Goal: Task Accomplishment & Management: Complete application form

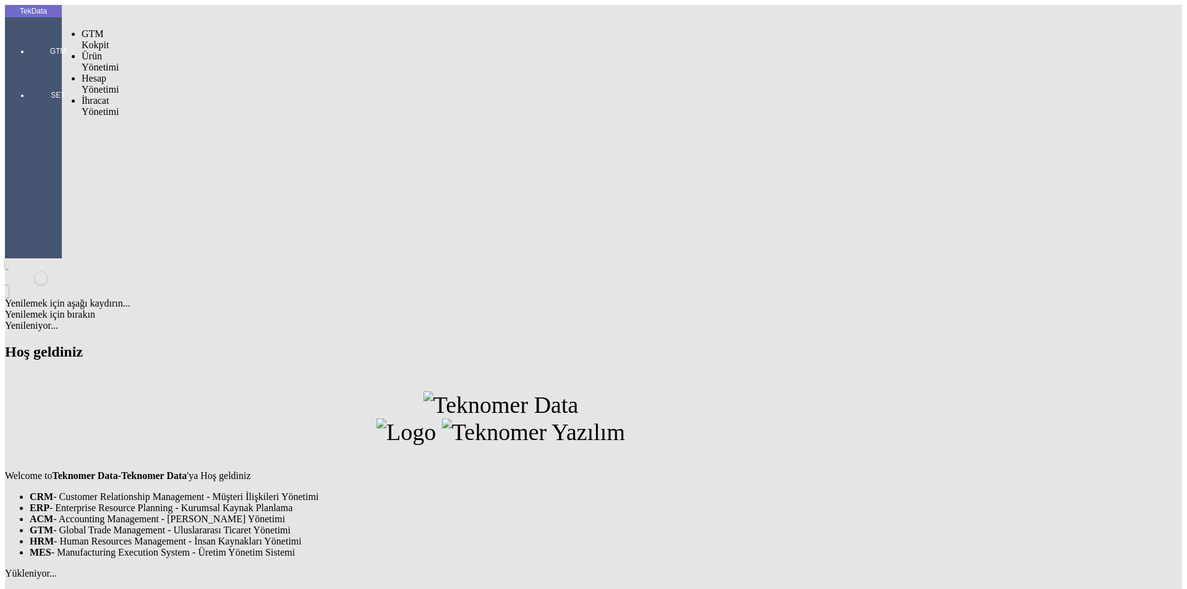
click at [35, 69] on div at bounding box center [58, 69] width 57 height 0
click at [226, 391] on div "Welcome to Teknomer Data - Teknomer Data 'ya Hoş geldiniz CRM - Customer Relati…" at bounding box center [501, 474] width 992 height 167
click at [189, 150] on span "Yüklemeler" at bounding box center [212, 155] width 47 height 11
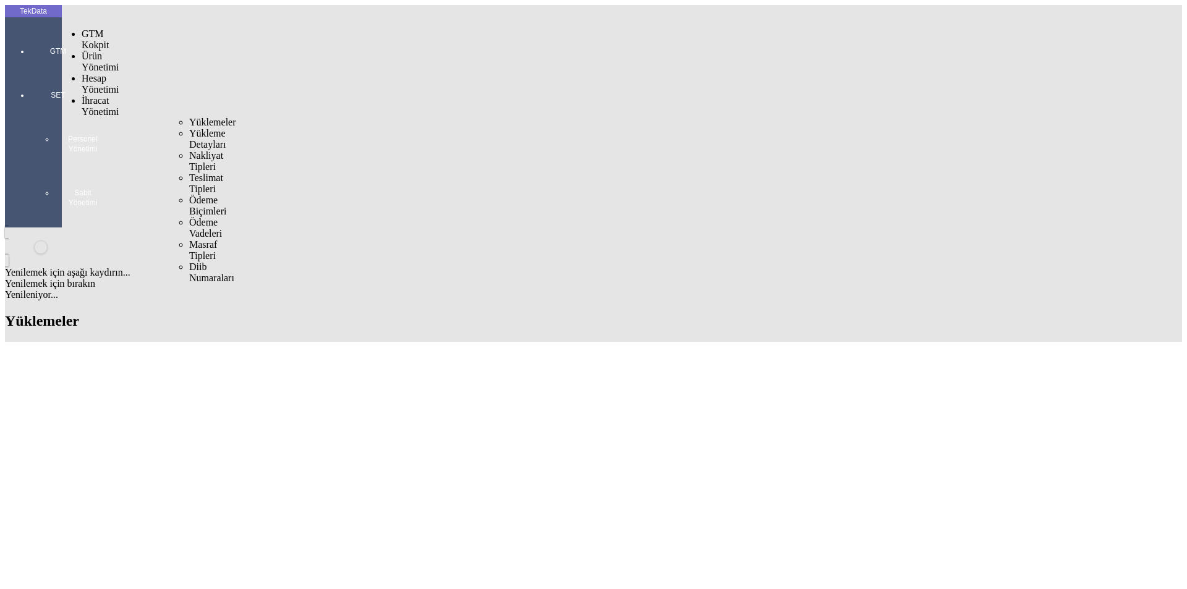
click at [189, 117] on span "Yüklemeler" at bounding box center [212, 122] width 47 height 11
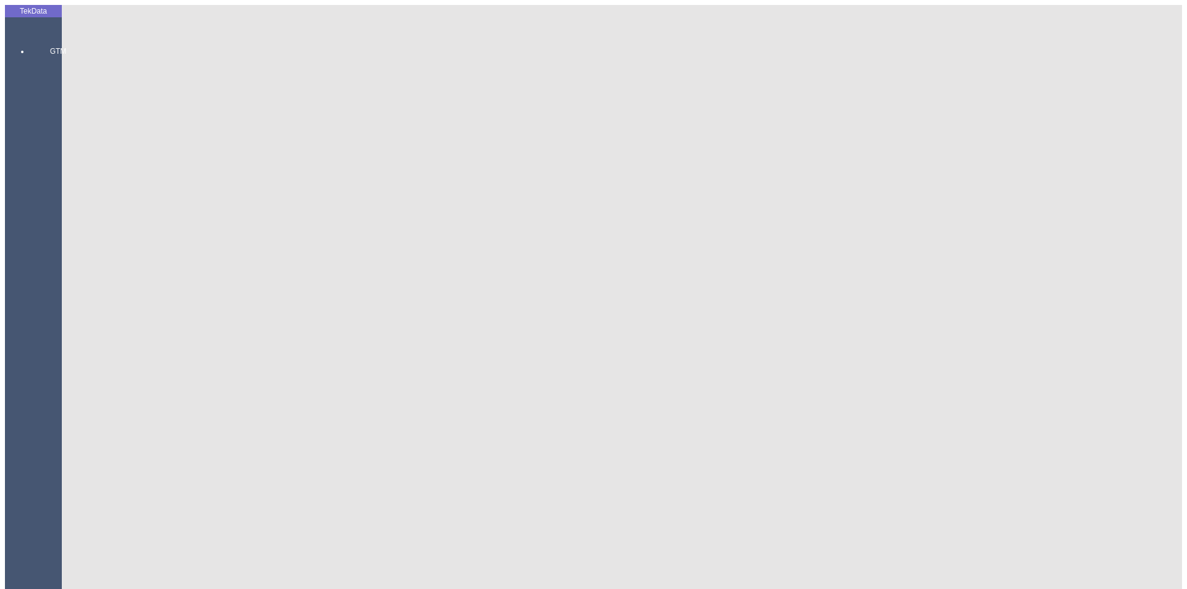
paste input "IHR2025/8-036"
type input "IHR2025/8-036"
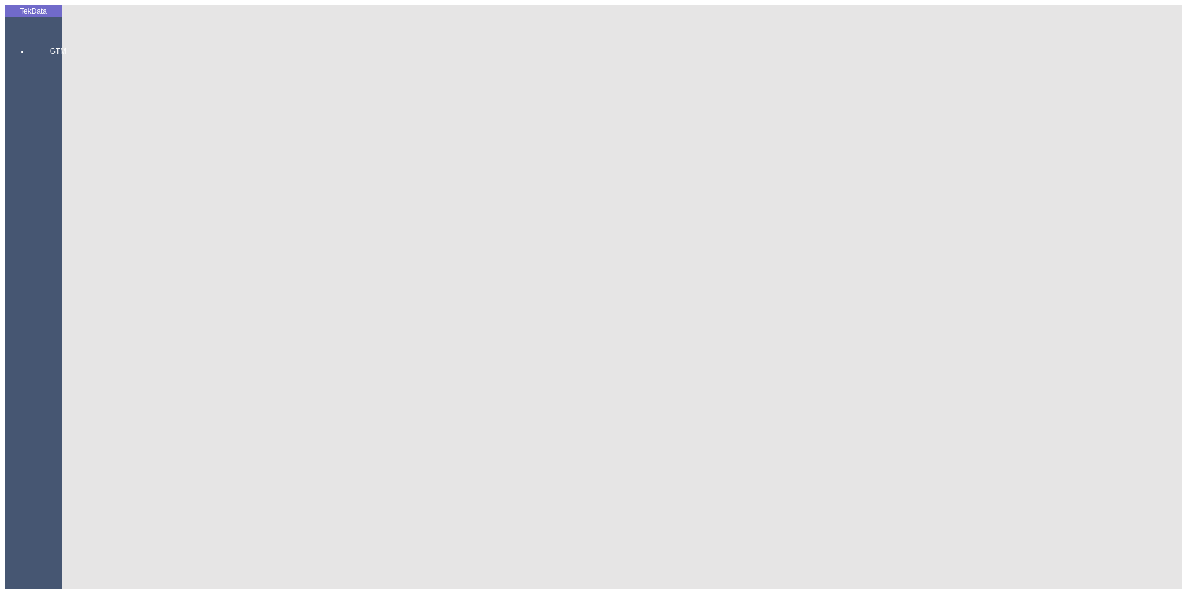
paste input "ET360304"
type input "ET360304"
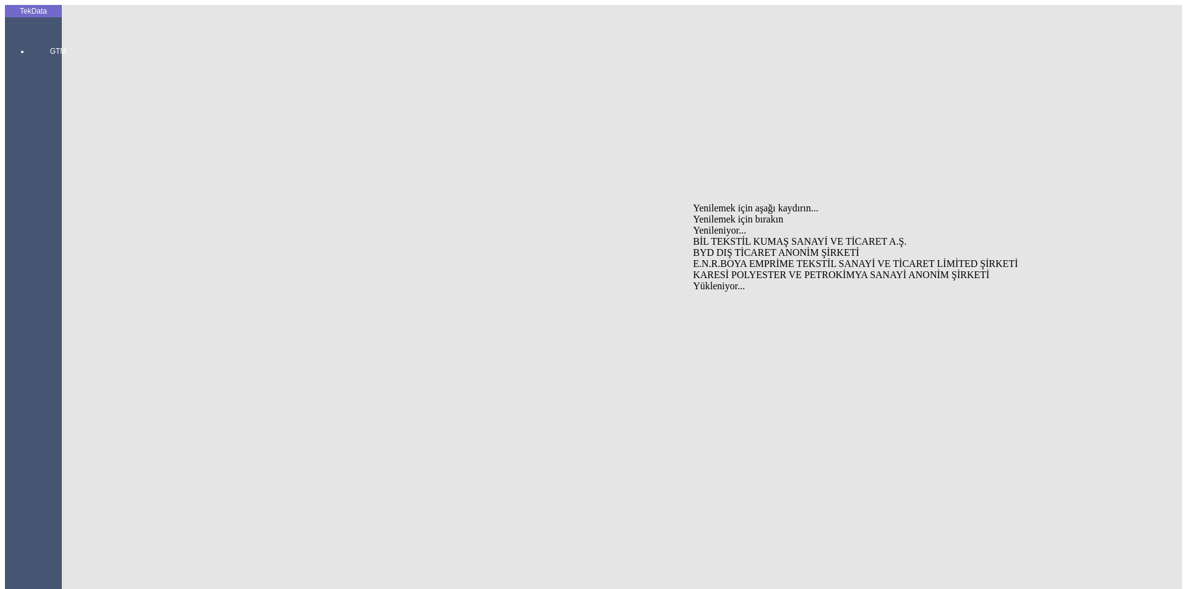
click at [722, 270] on div "KARESİ POLYESTER VE PETROKİMYA SANAYİ ANONİM ŞİRKETİ" at bounding box center [929, 275] width 473 height 11
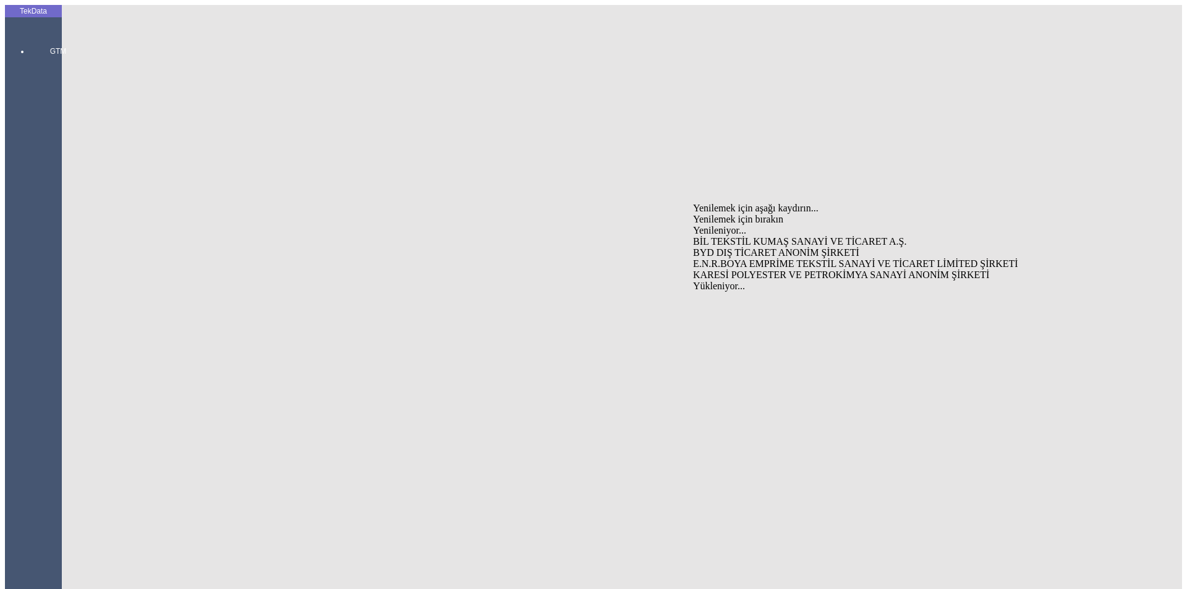
click at [756, 247] on div "BYD DIŞ TİCARET ANONİM ŞİRKETİ" at bounding box center [929, 252] width 473 height 11
type input "BYD DIŞ TİCARET ANONİM ŞİRKETİ"
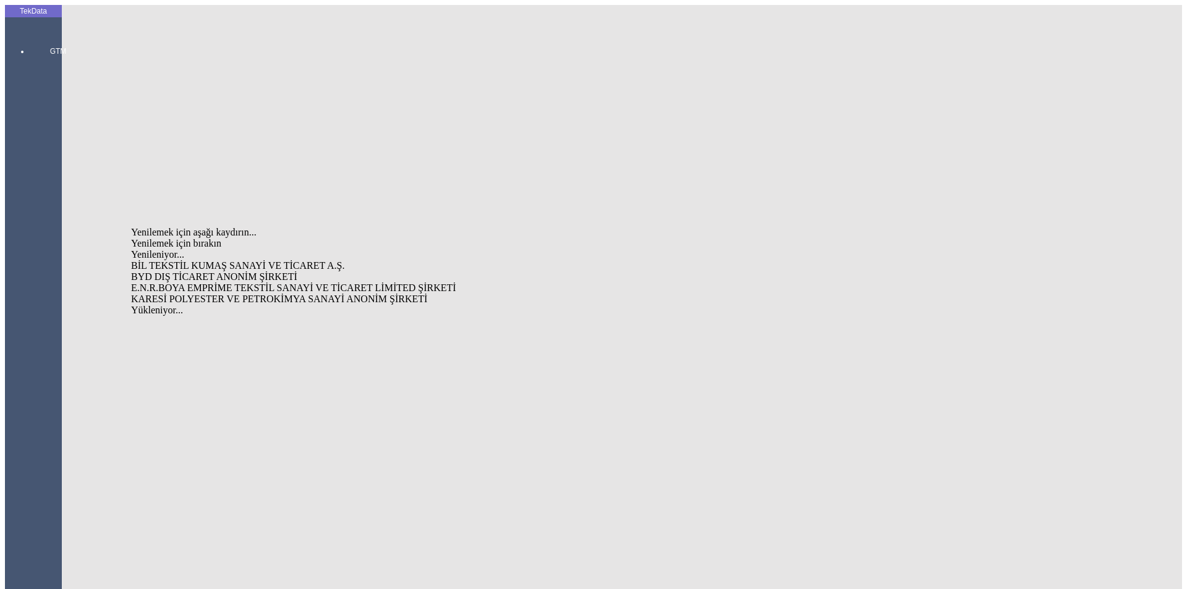
click at [247, 272] on div "BYD DIŞ TİCARET ANONİM ŞİRKETİ" at bounding box center [369, 277] width 477 height 11
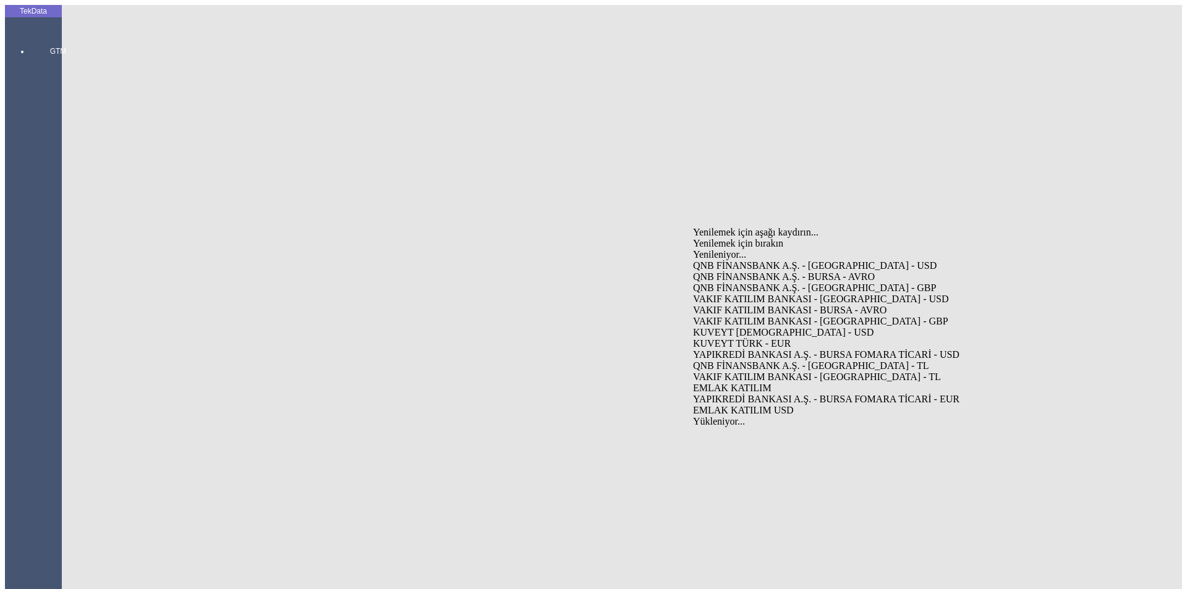
click at [736, 294] on div "VAKIF KATILIM BANKASI - [GEOGRAPHIC_DATA] - USD" at bounding box center [929, 299] width 473 height 11
type input "VAKIF KATILIM BANKASI - [GEOGRAPHIC_DATA] - USD"
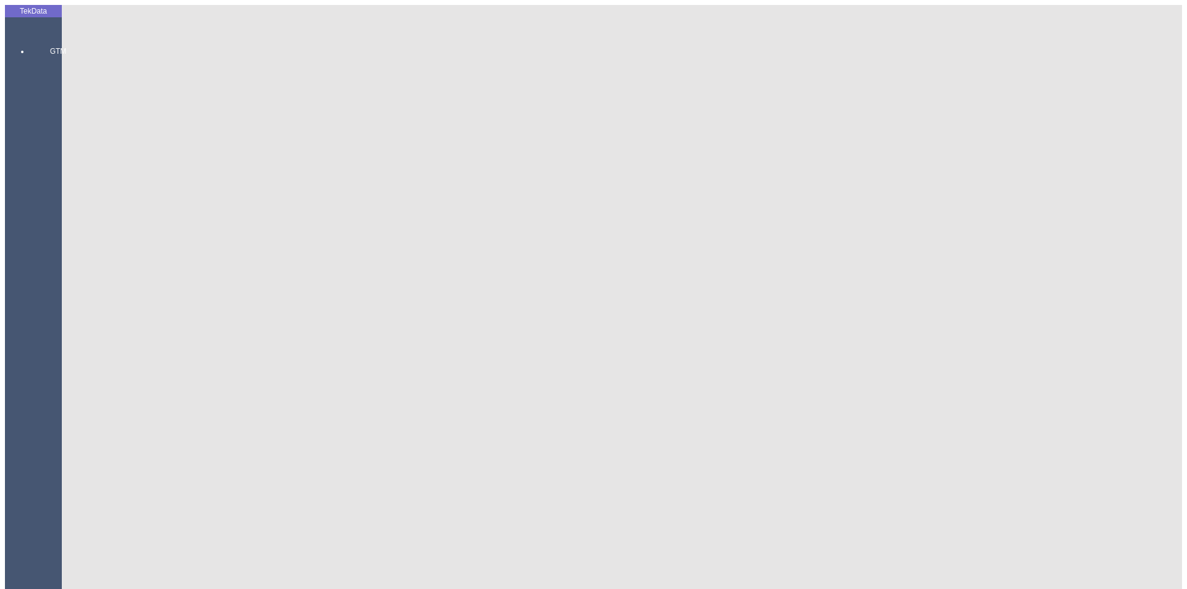
type input "torgov"
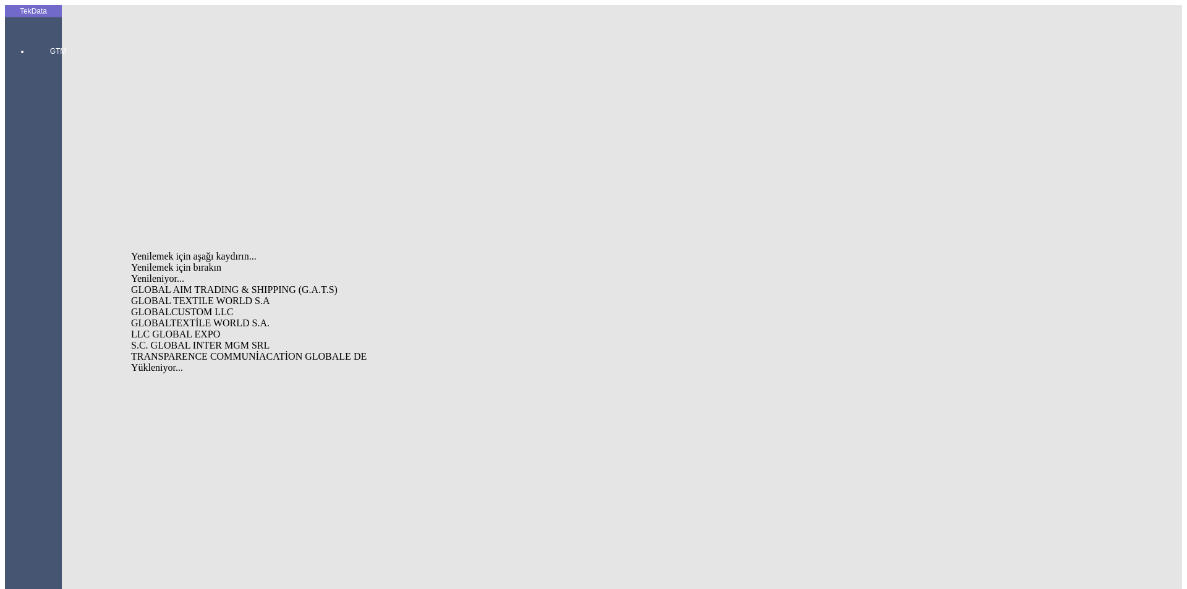
type input "global"
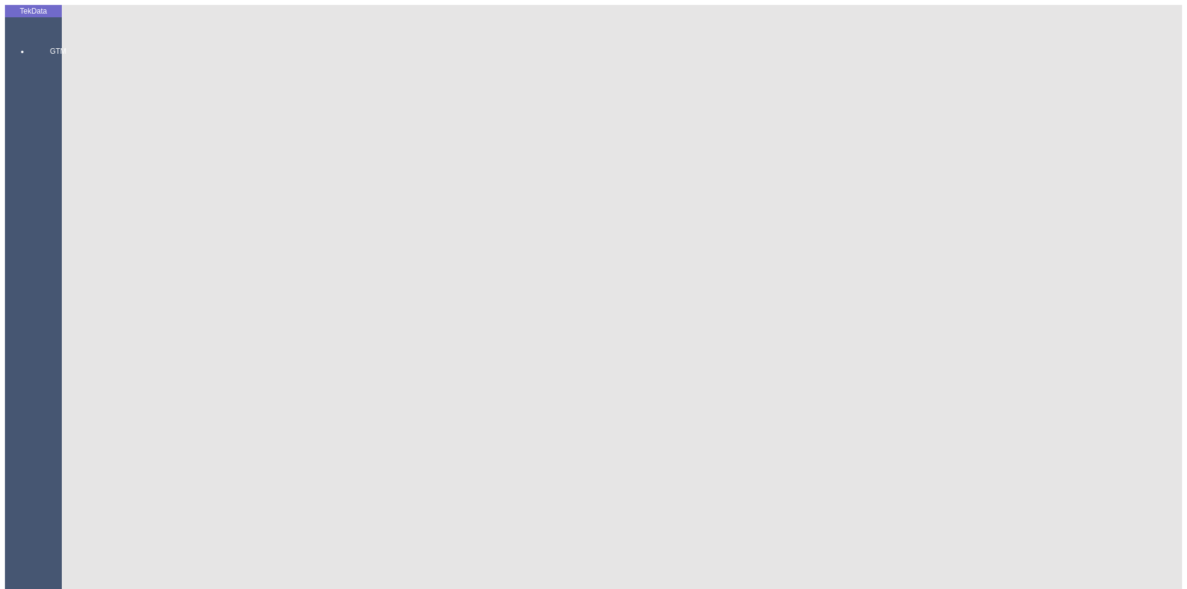
type input "global"
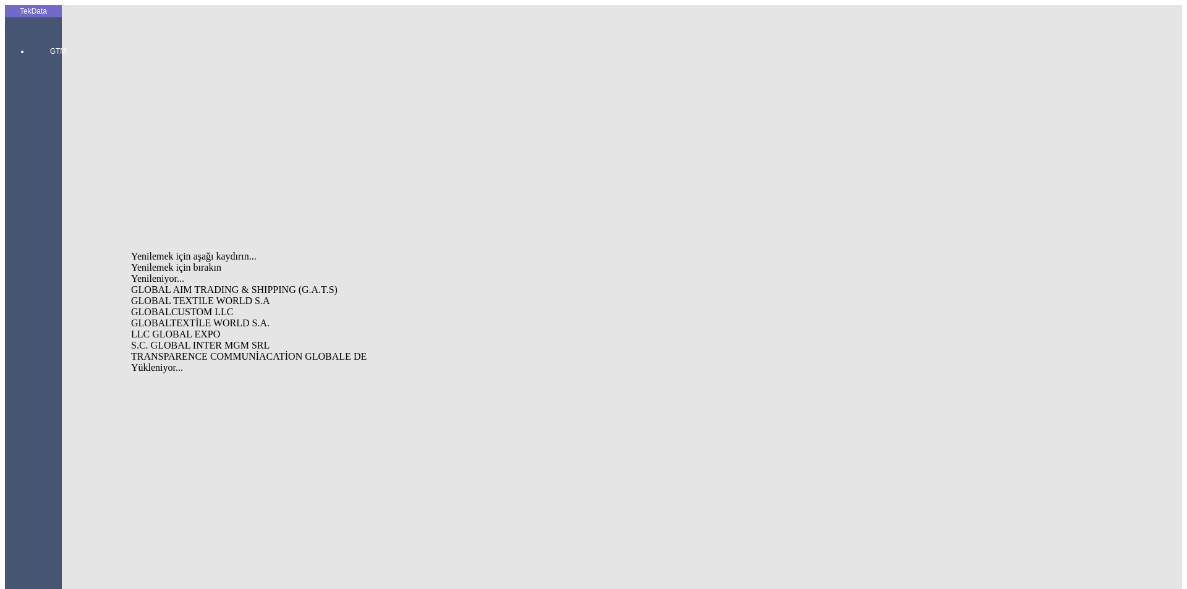
click at [216, 296] on div "GLOBAL TEXTILE WORLD S.A" at bounding box center [369, 301] width 477 height 11
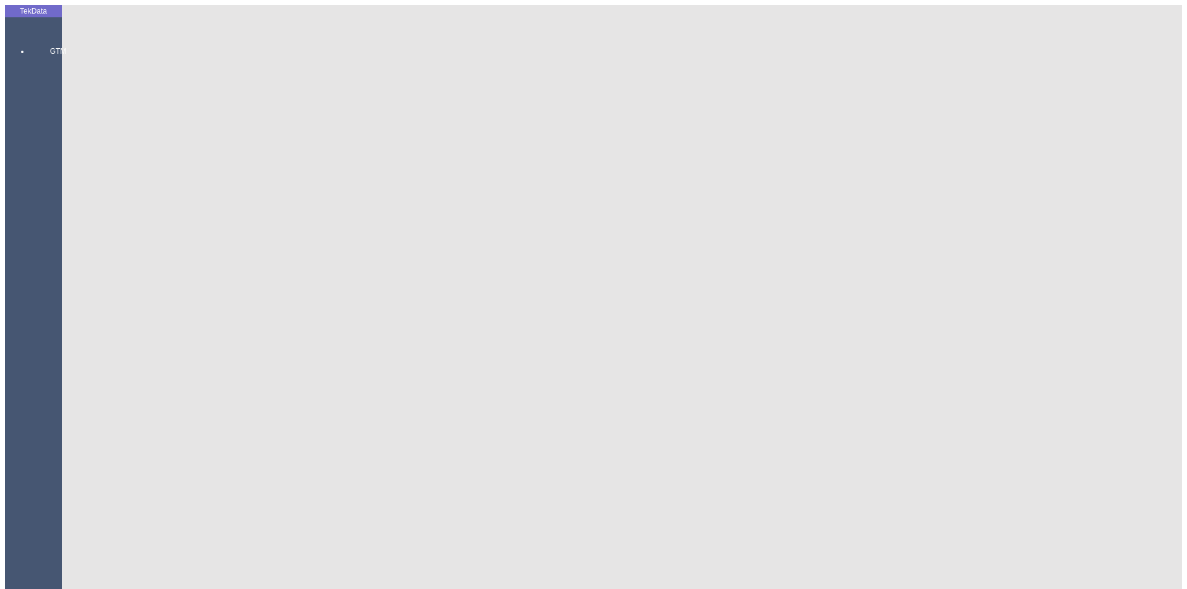
click at [818, 284] on div "Fatura Adresi RUSE, BUL. TUTRAKAN 71 [GEOGRAPHIC_DATA]" at bounding box center [929, 289] width 473 height 11
type input "Fatura Adresi RUSE, BUL. TUTRAKAN 71 [GEOGRAPHIC_DATA]"
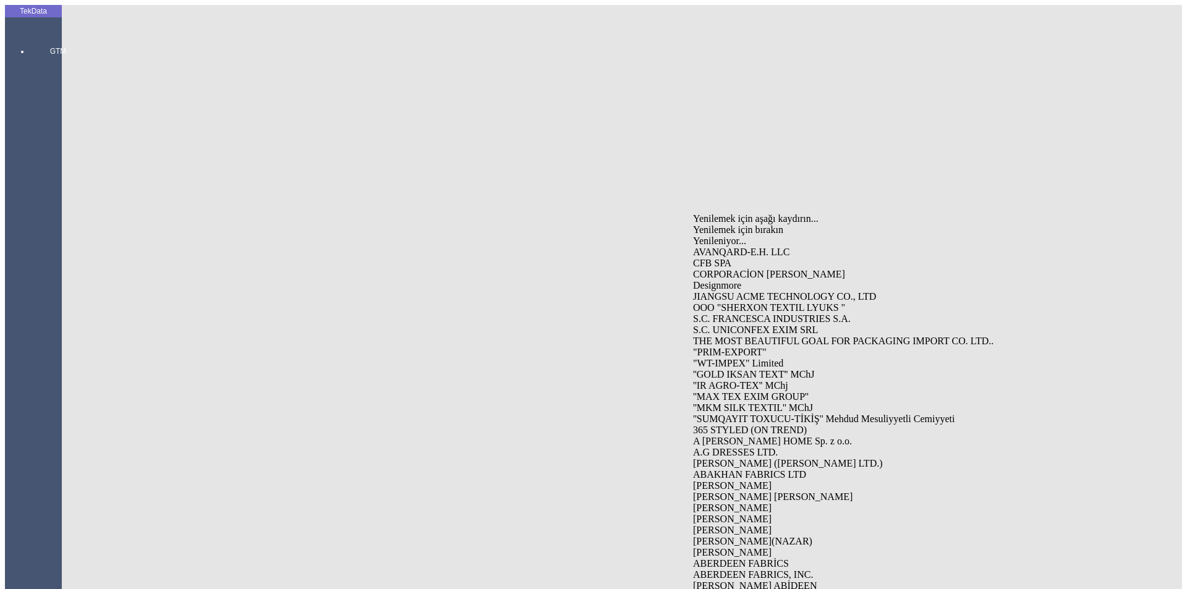
type input "glo"
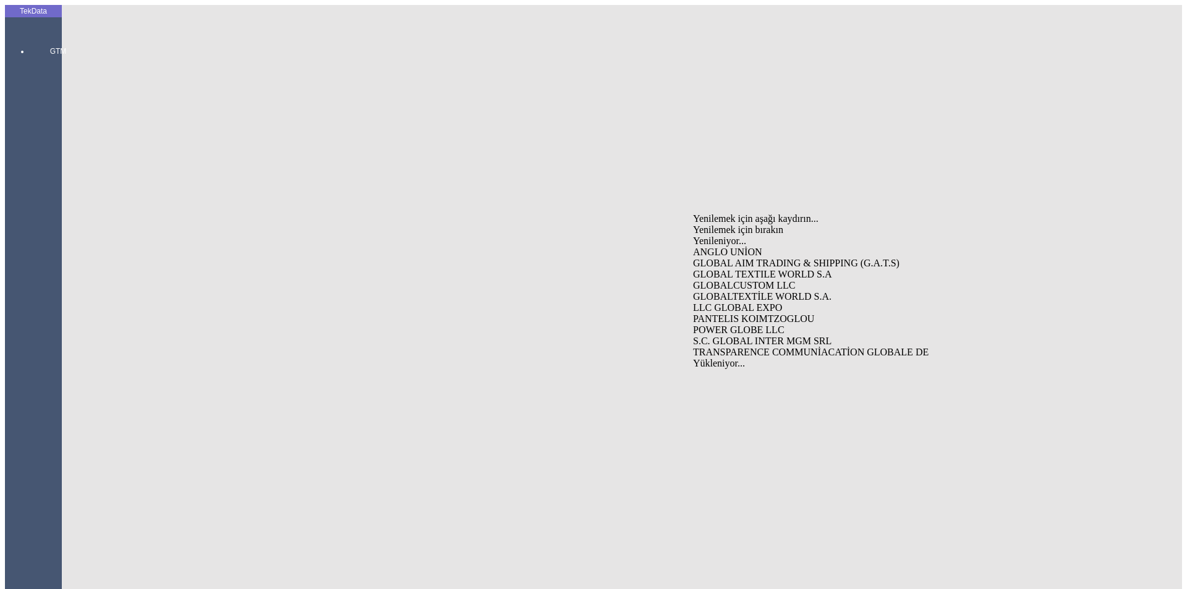
click at [717, 269] on div "GLOBAL TEXTILE WORLD S.A" at bounding box center [929, 274] width 473 height 11
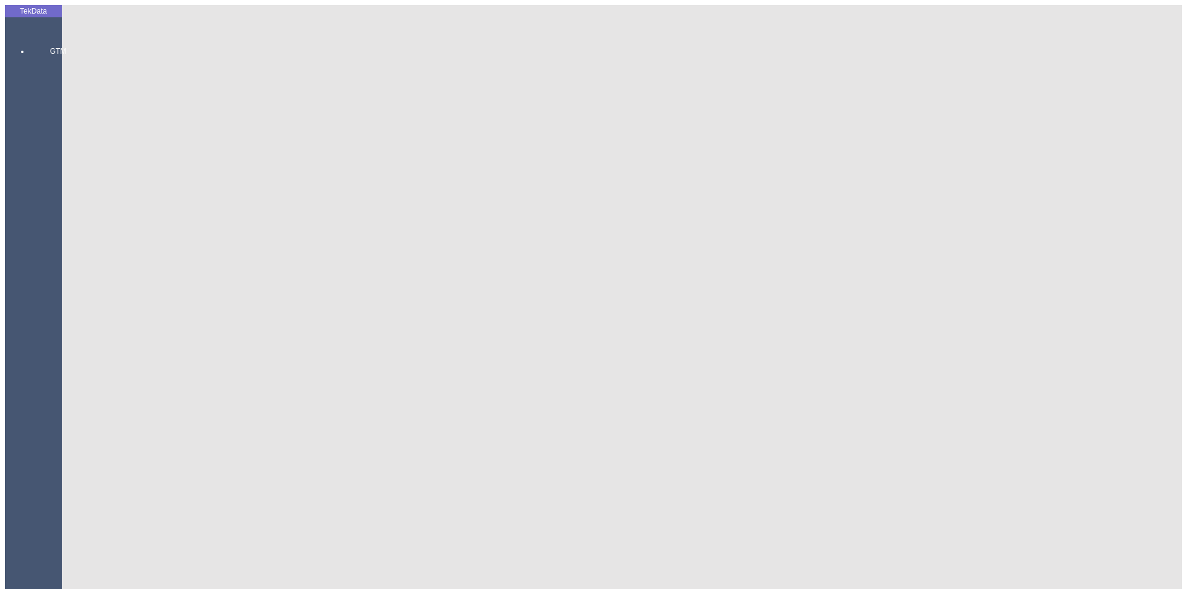
click at [358, 271] on div "Fatura Adresi RUSE, BUL. TUTRAKAN 71 [GEOGRAPHIC_DATA]" at bounding box center [369, 276] width 477 height 11
type input "Fatura Adresi RUSE, BUL. TUTRAKAN 71 [GEOGRAPHIC_DATA]"
click at [207, 366] on div "[PERSON_NAME]" at bounding box center [369, 371] width 477 height 11
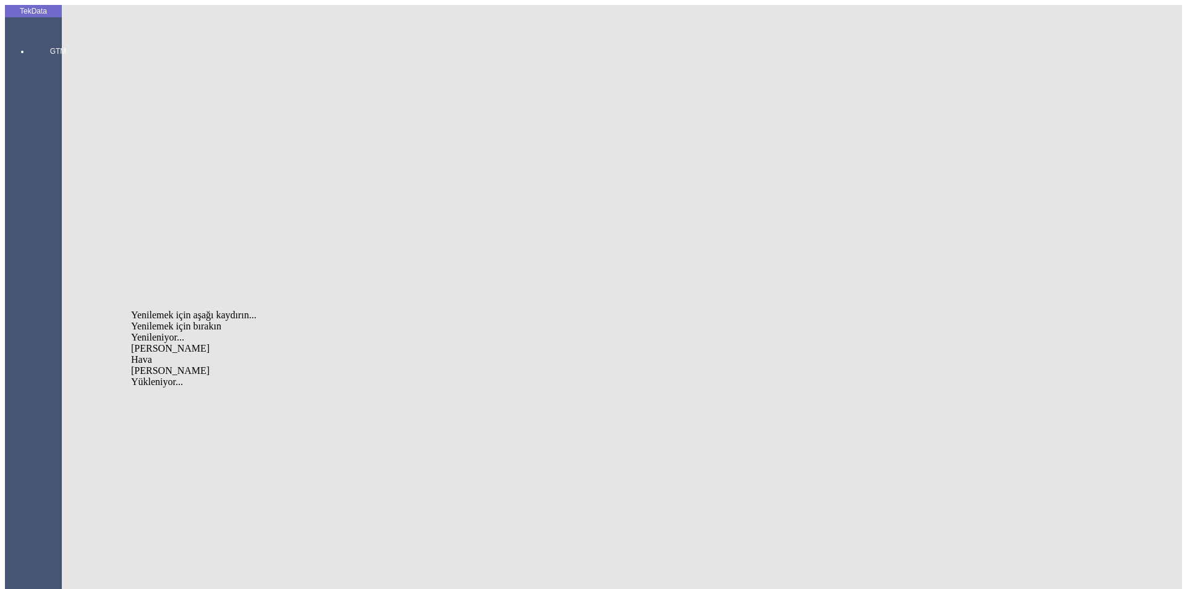
type input "[PERSON_NAME]"
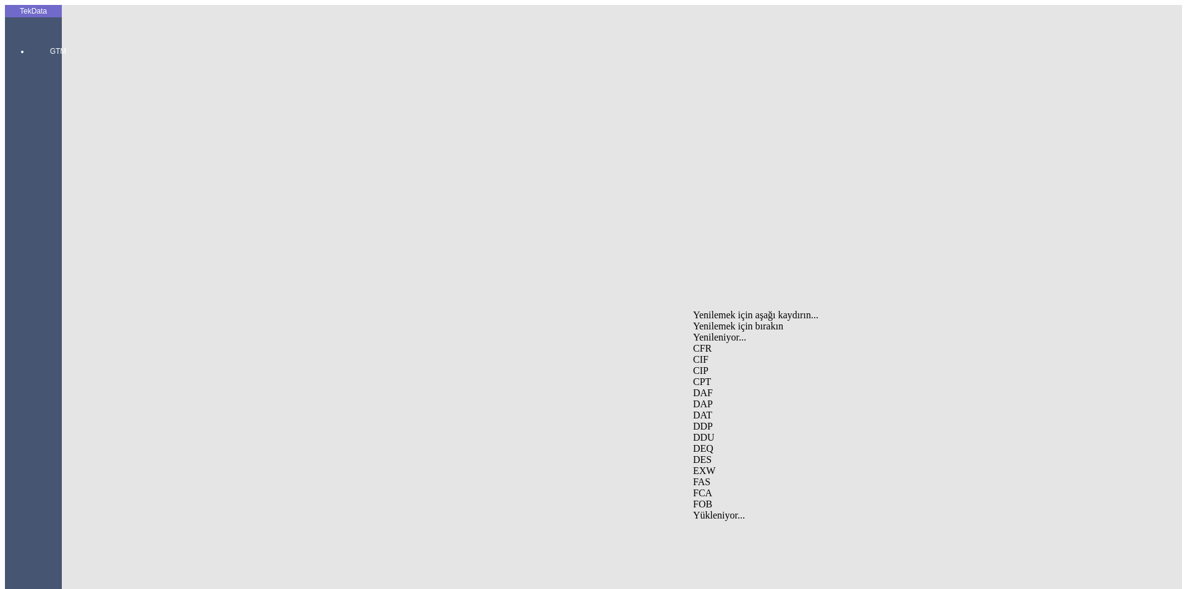
click at [713, 466] on div "EXW" at bounding box center [929, 471] width 473 height 11
type input "EXW"
type input "b"
type input "[GEOGRAPHIC_DATA]"
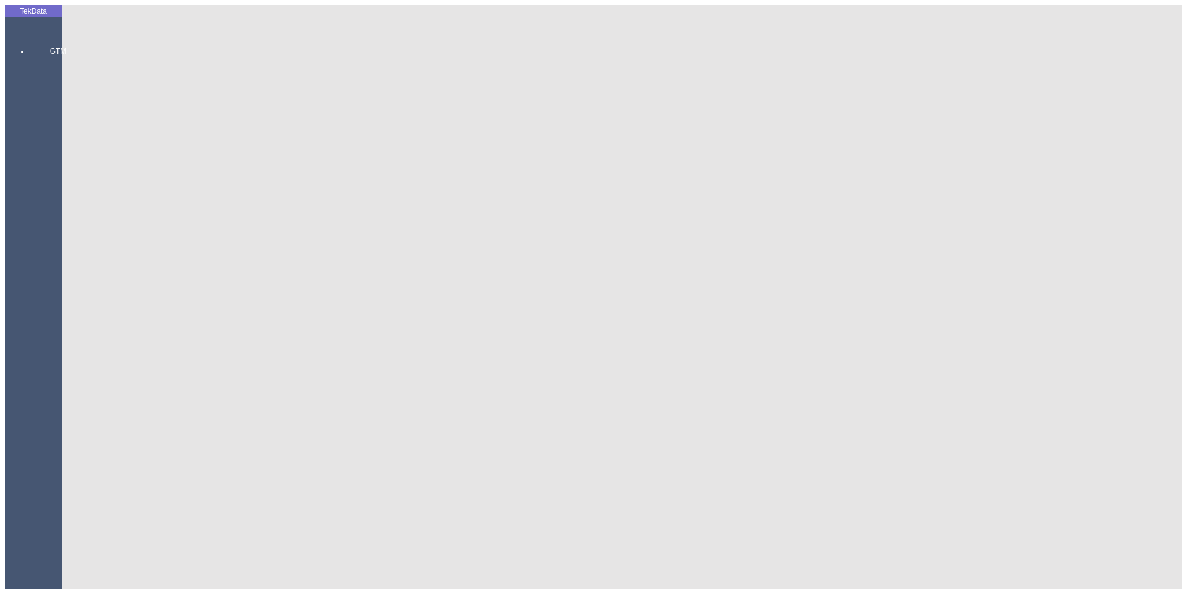
click at [720, 390] on div "Mal Mukabili" at bounding box center [929, 395] width 473 height 11
type input "Mal Mukabili"
click at [279, 391] on div "Görüldüğünde Ödemeli" at bounding box center [369, 396] width 477 height 11
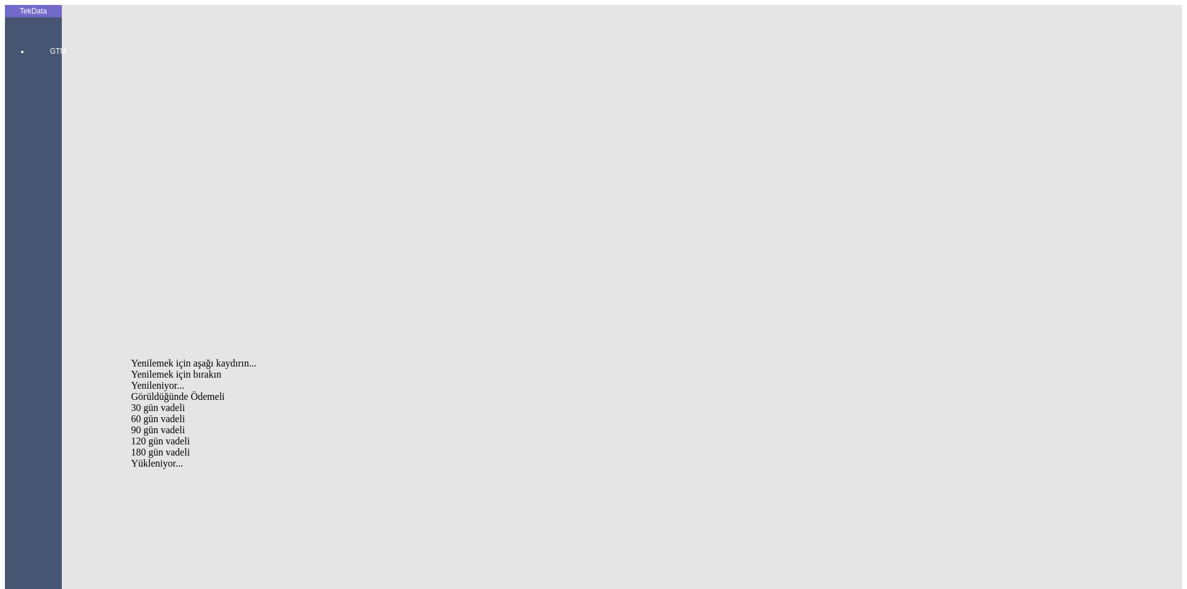
type input "Görüldüğünde Ödemeli"
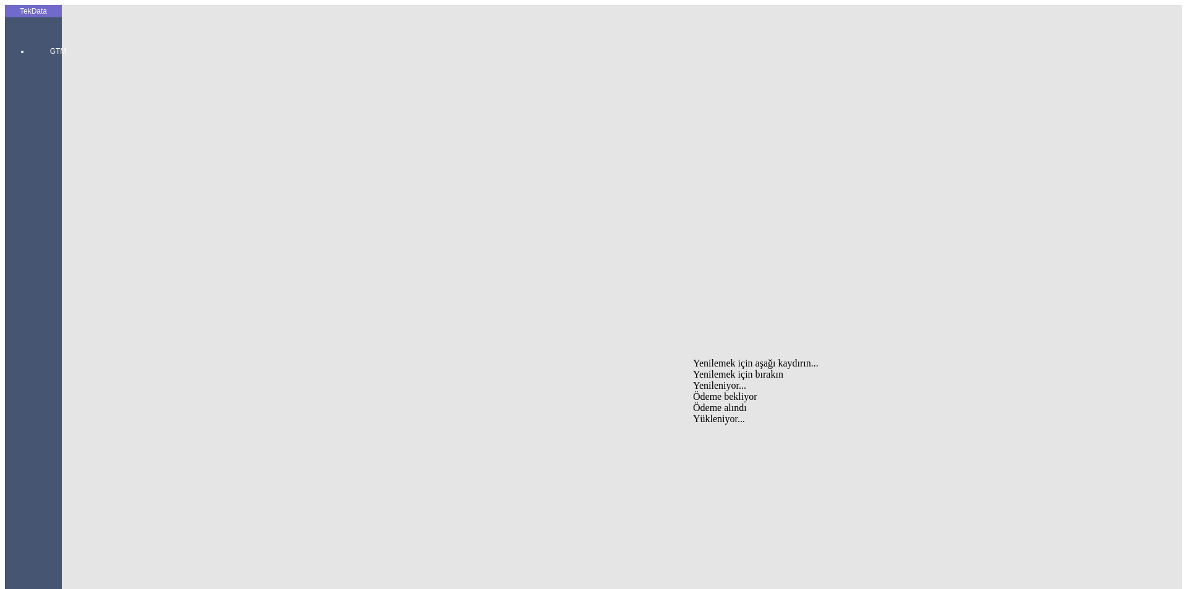
click at [727, 391] on div "Ödeme bekliyor" at bounding box center [929, 396] width 473 height 11
type input "Ödeme bekliyor"
type input "554.65"
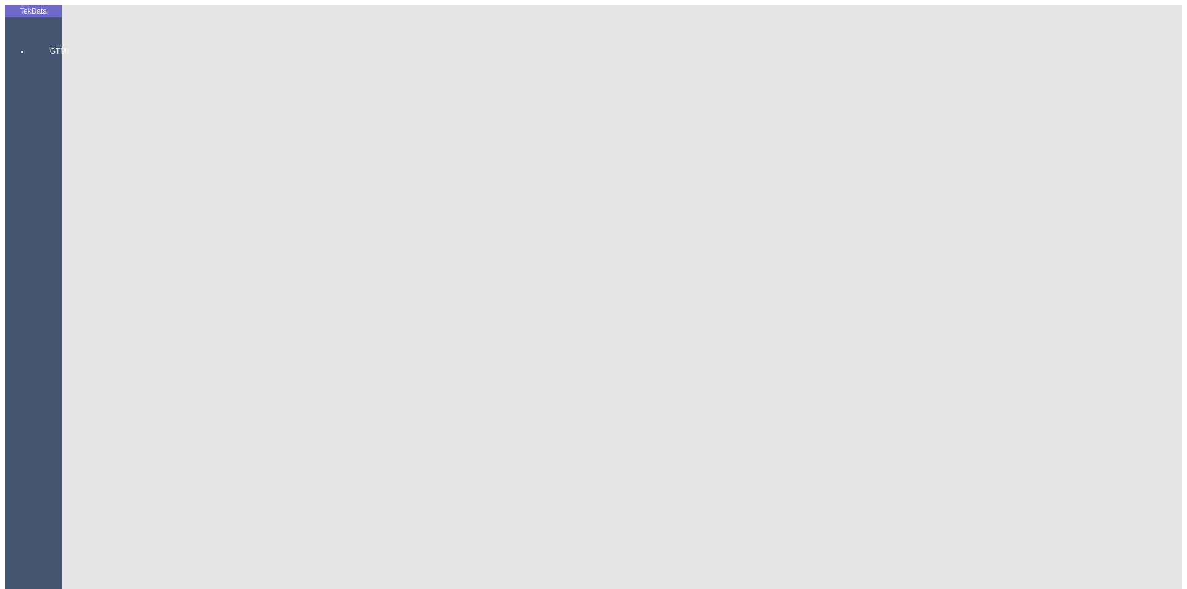
type input "562.45"
drag, startPoint x: 529, startPoint y: 252, endPoint x: 596, endPoint y: 255, distance: 66.9
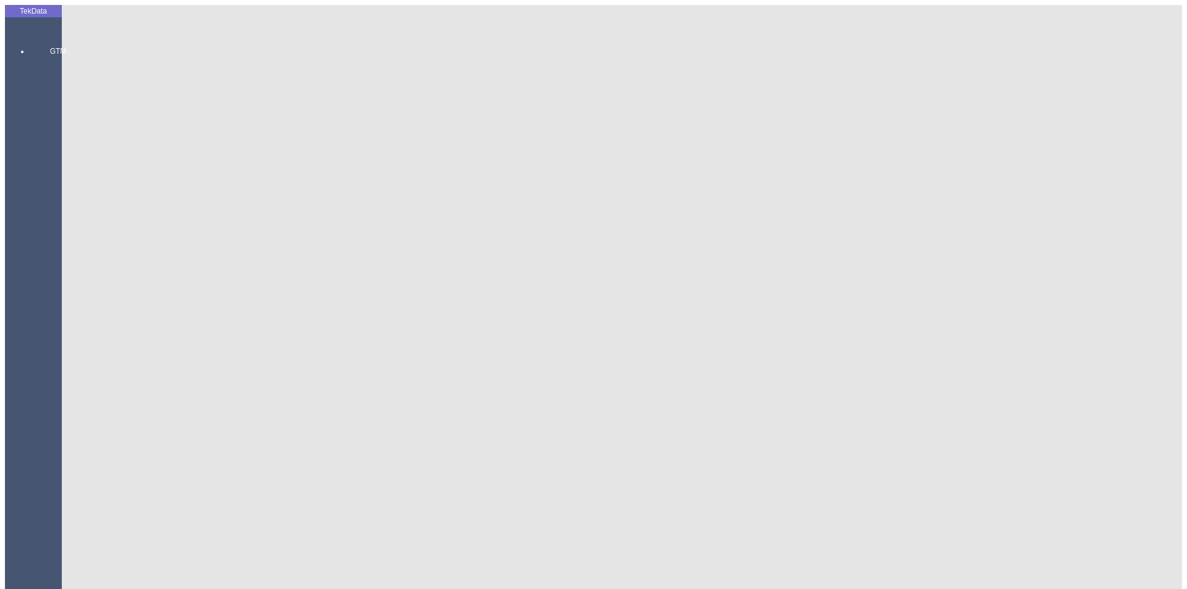
copy td "BDF2025000000411"
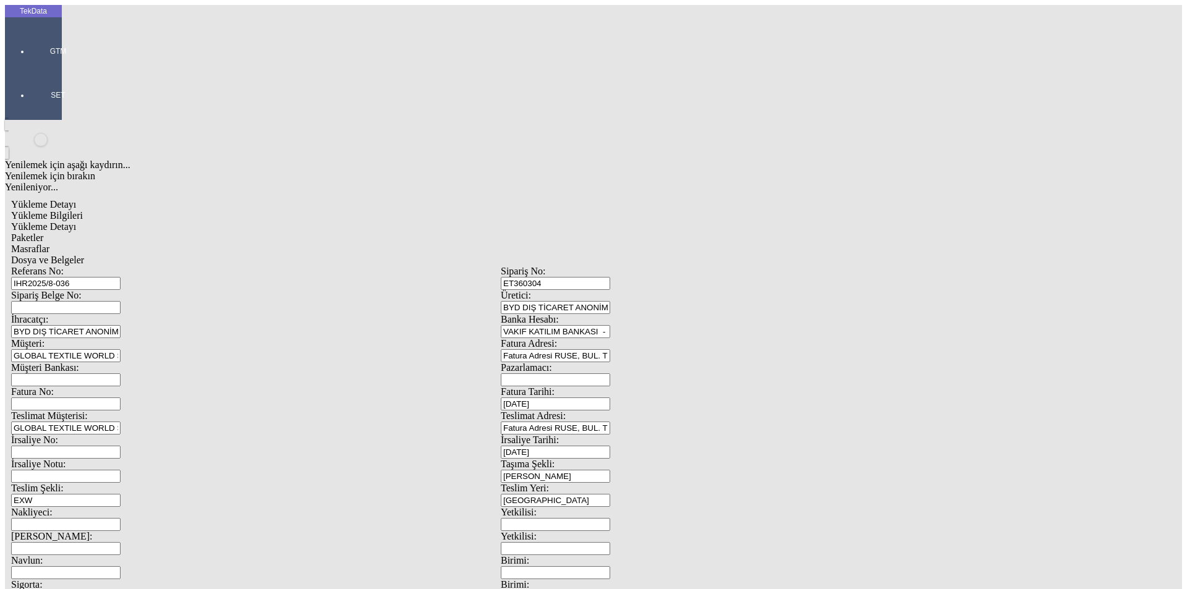
click at [76, 221] on span "Yükleme Detayı" at bounding box center [43, 226] width 65 height 11
click at [83, 210] on span "Yükleme Bilgileri" at bounding box center [47, 215] width 72 height 11
click at [76, 221] on span "Yükleme Detayı" at bounding box center [43, 226] width 65 height 11
drag, startPoint x: 1139, startPoint y: 88, endPoint x: 1117, endPoint y: 95, distance: 22.7
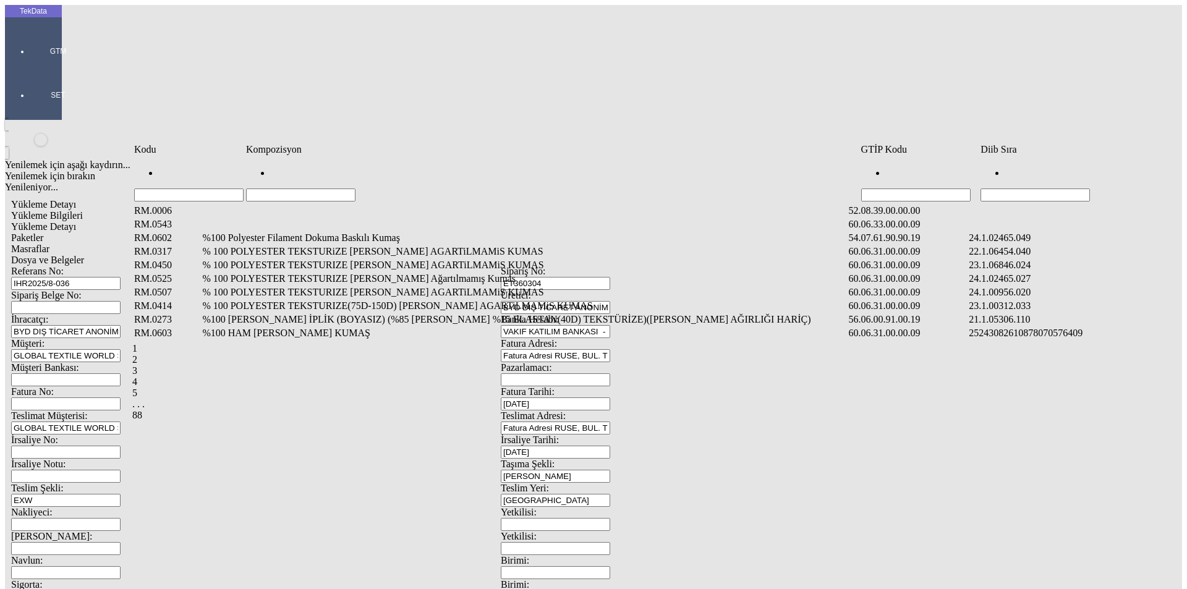
click at [1014, 189] on input "Hücreyi Filtrele" at bounding box center [1035, 195] width 109 height 13
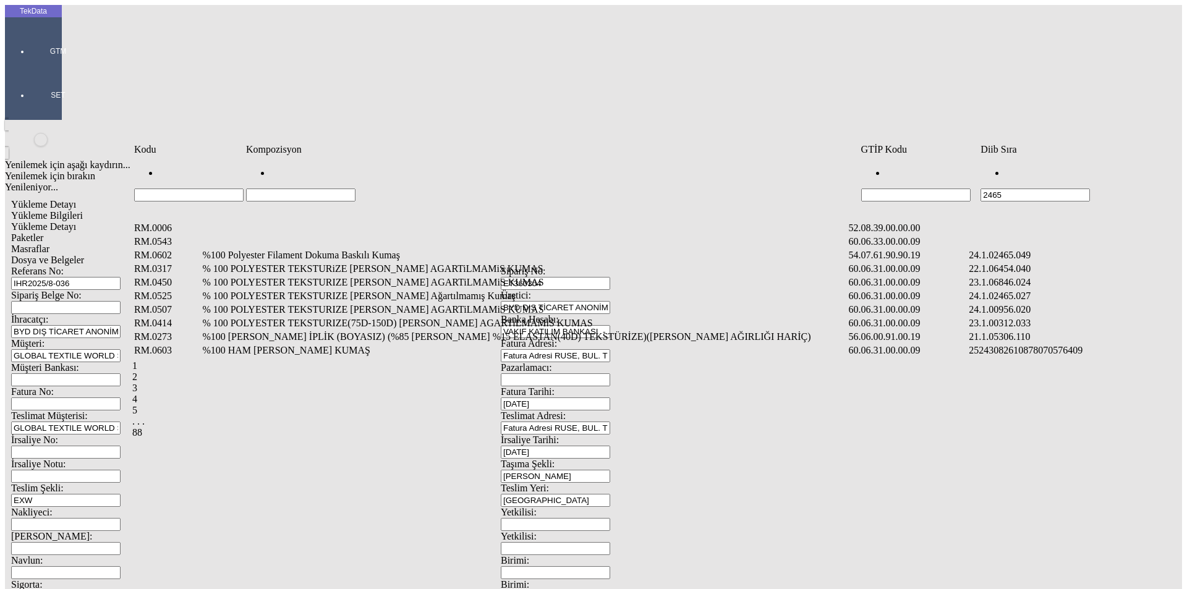
type input "2465"
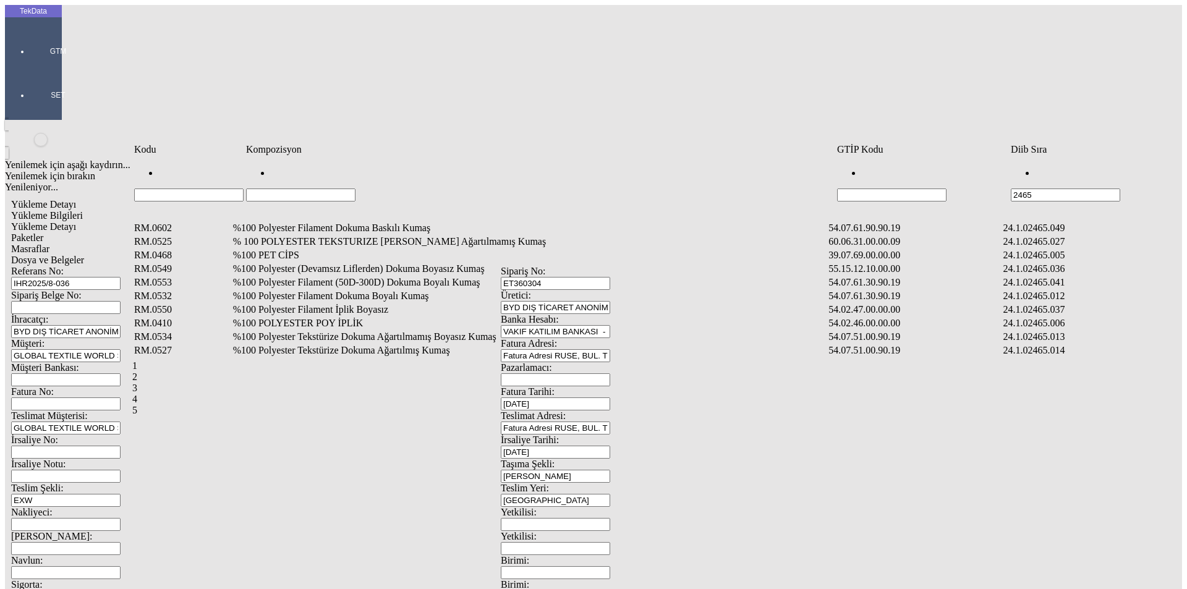
click at [352, 290] on td "%100 Polyester Filament Dokuma Boyalı Kumaş" at bounding box center [530, 296] width 595 height 12
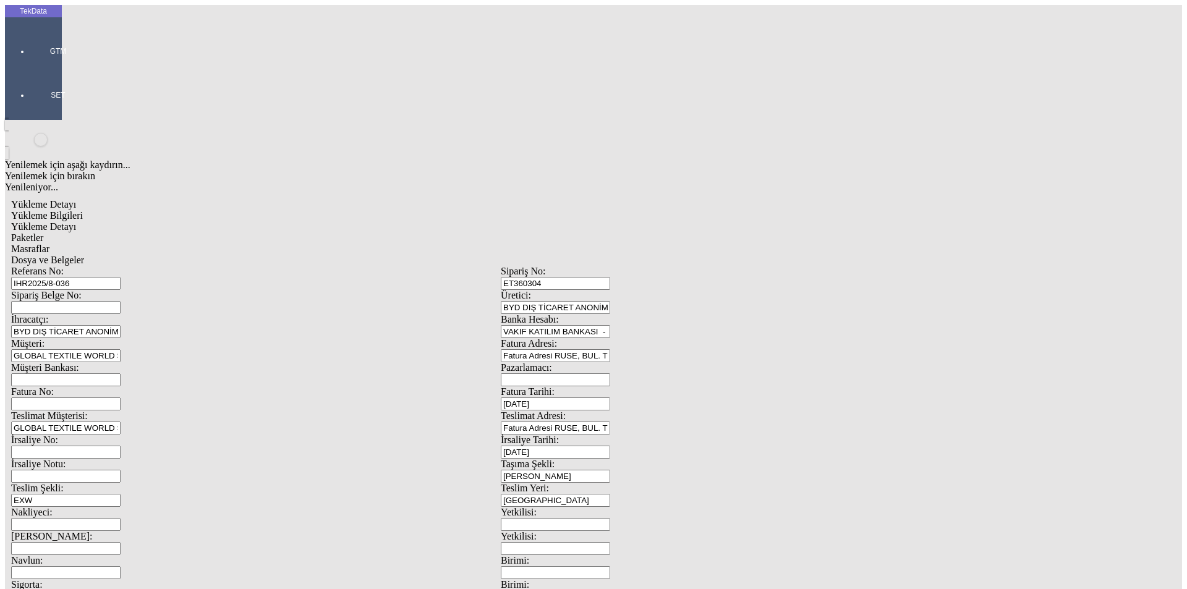
type input "1492"
click at [717, 224] on div "Metre" at bounding box center [919, 229] width 490 height 11
type input "Metre"
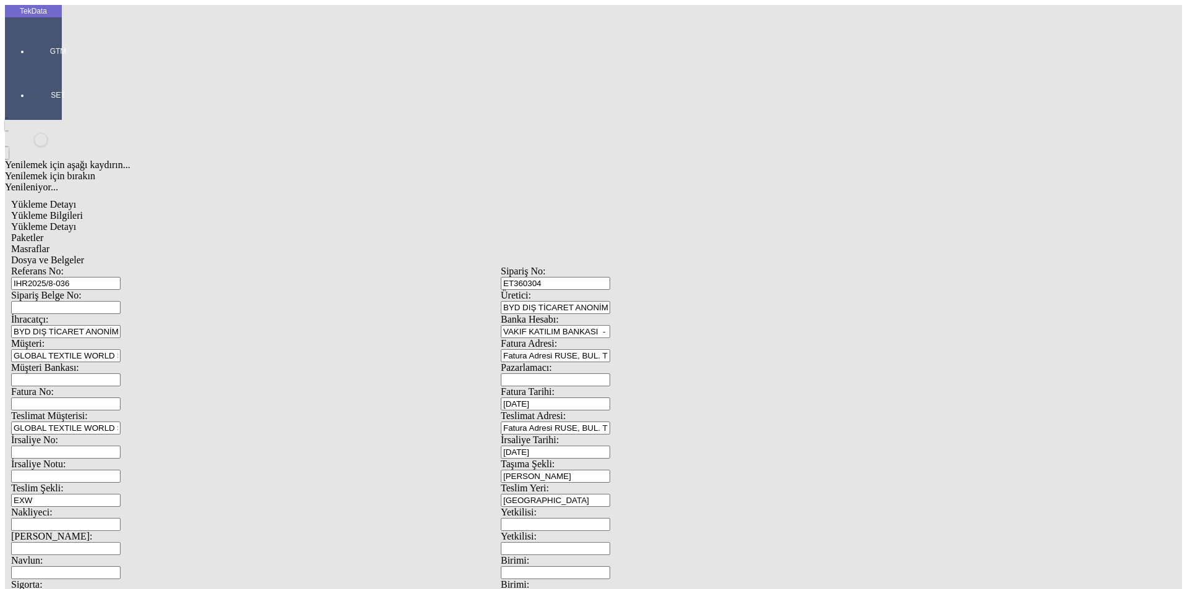
type input "1.65"
click at [702, 259] on div "Amerikan Doları" at bounding box center [919, 264] width 490 height 11
type input "Amerikan Doları"
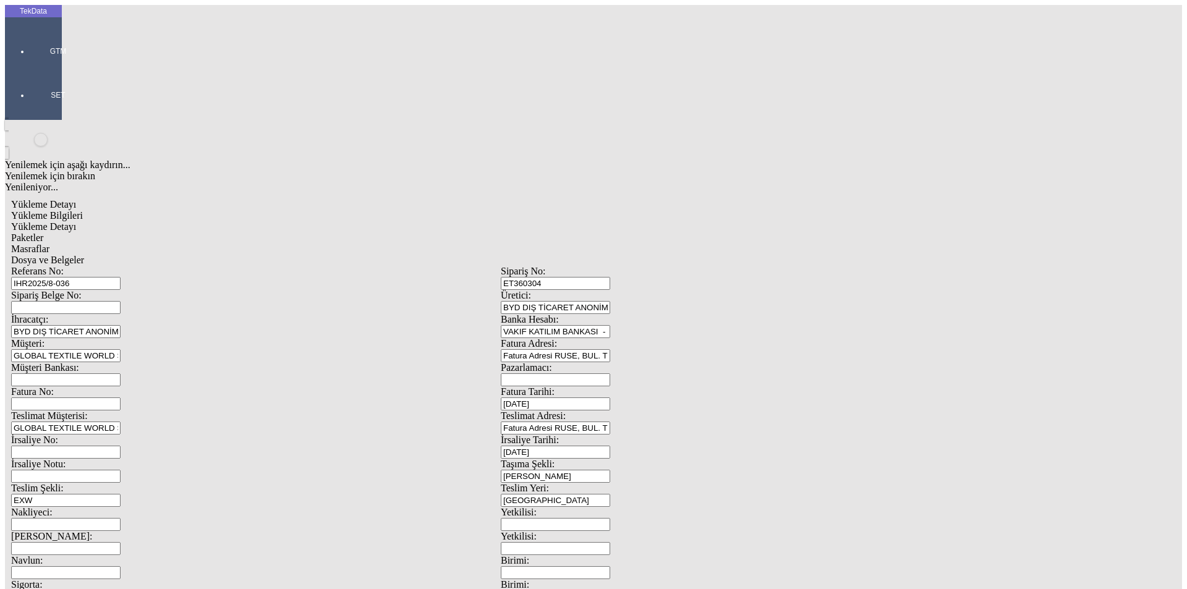
type input "300"
drag, startPoint x: 744, startPoint y: 229, endPoint x: 655, endPoint y: 234, distance: 89.2
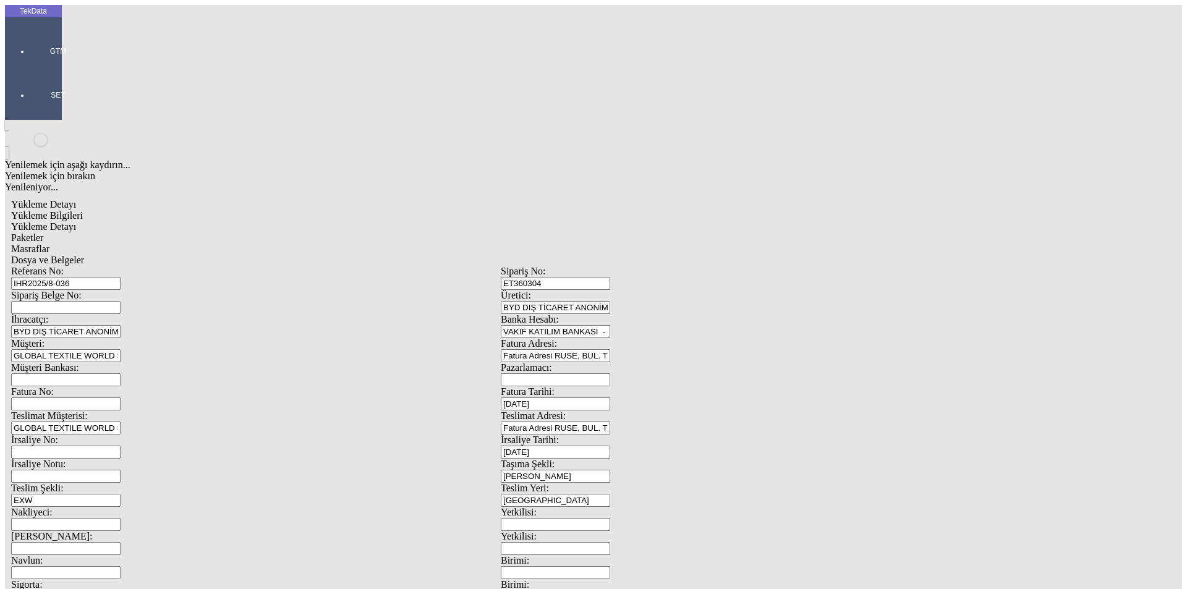
type input "286.65"
type input "291.45"
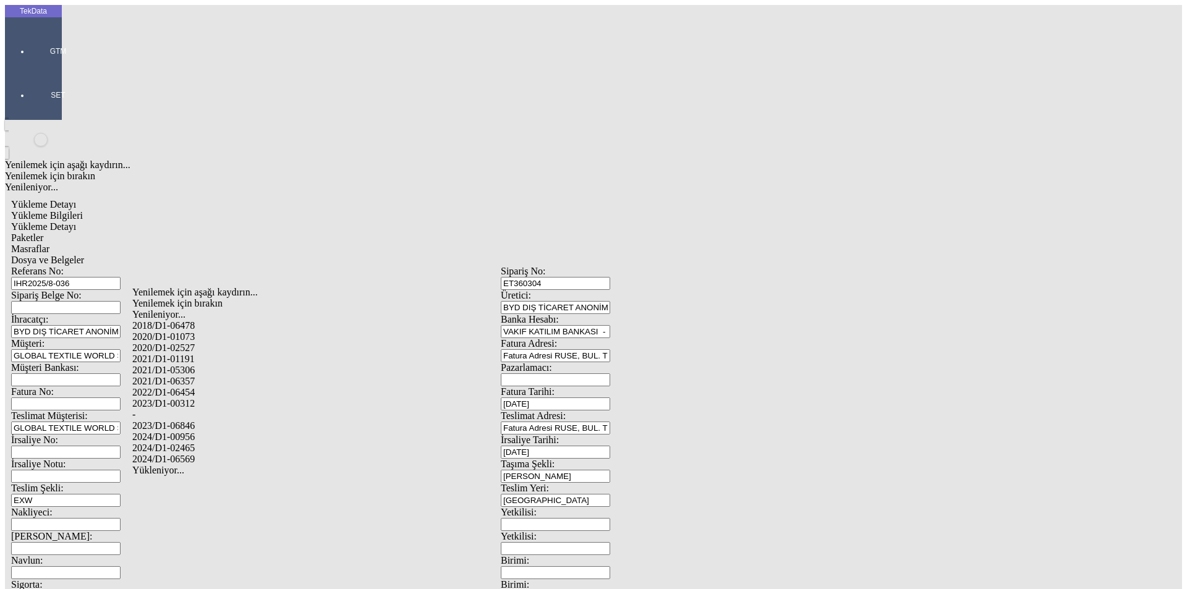
click at [205, 443] on div "2024/D1-02465" at bounding box center [372, 448] width 481 height 11
type input "2024/D1-02465"
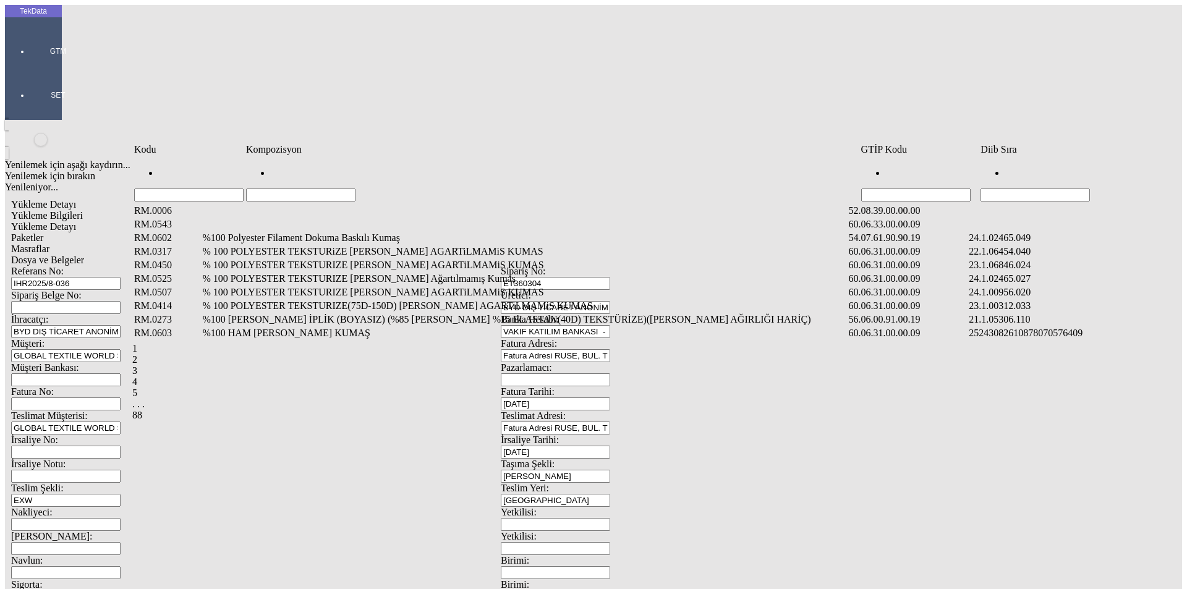
click at [1024, 189] on input "Hücreyi Filtrele" at bounding box center [1035, 195] width 109 height 13
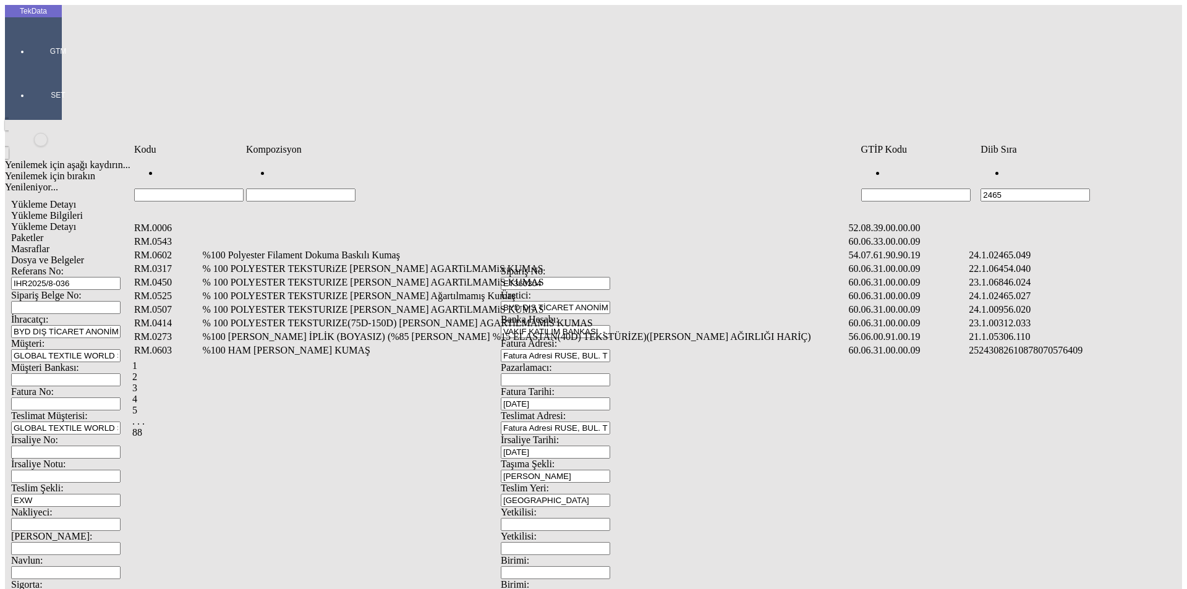
type input "2465"
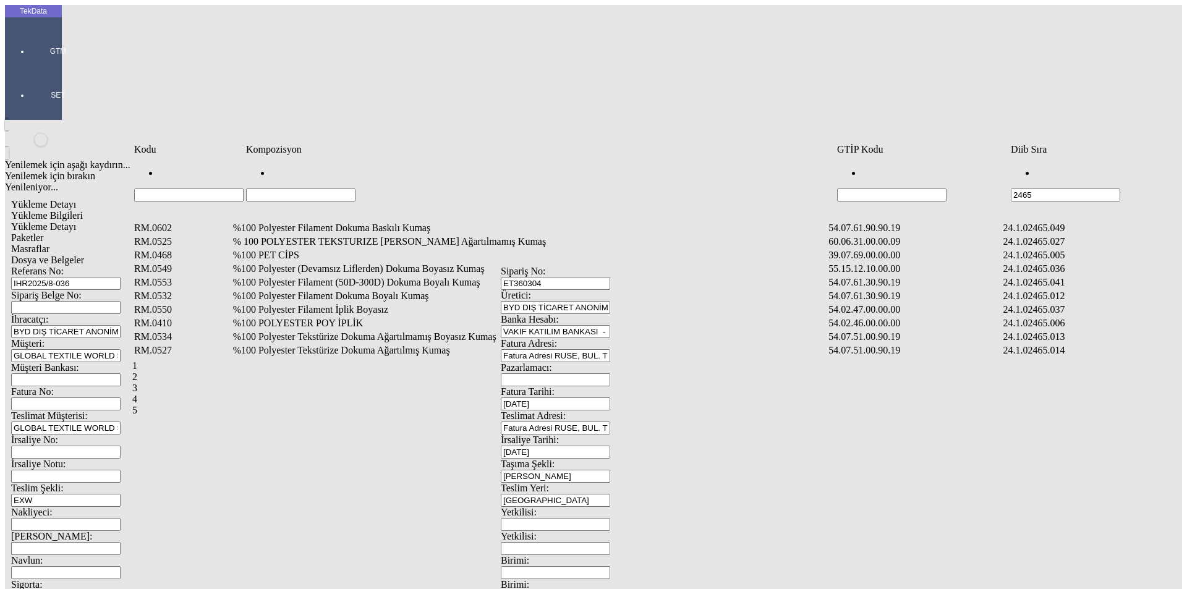
click at [374, 290] on td "%100 Polyester Filament Dokuma Boyalı Kumaş" at bounding box center [530, 296] width 595 height 12
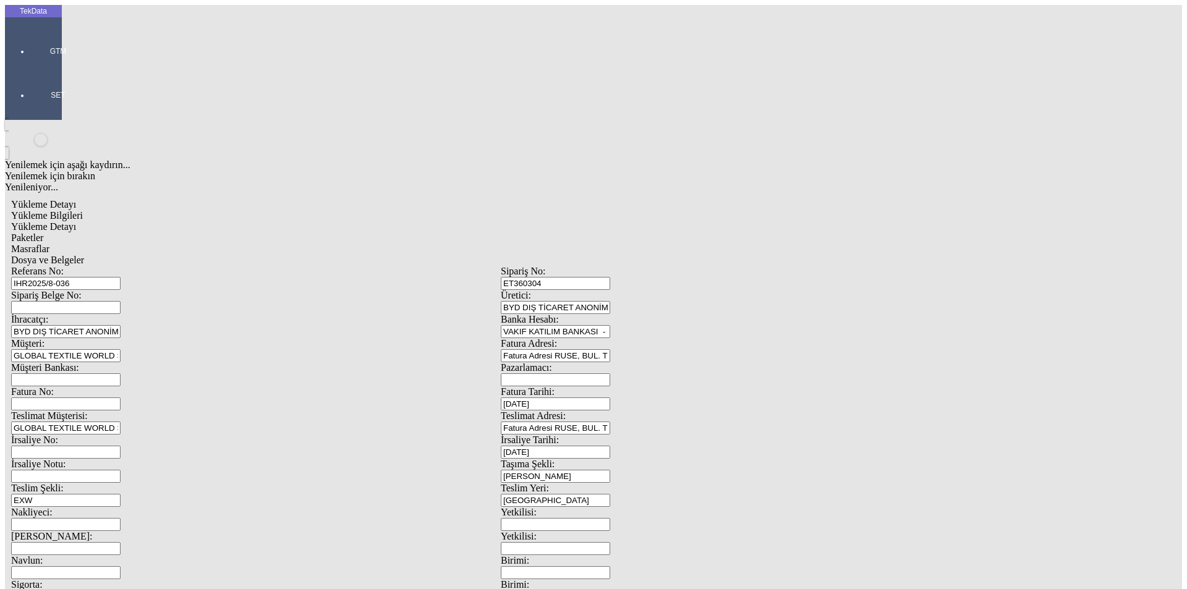
type input "979.8"
click at [699, 224] on div "Metre" at bounding box center [919, 229] width 490 height 11
type input "Metre"
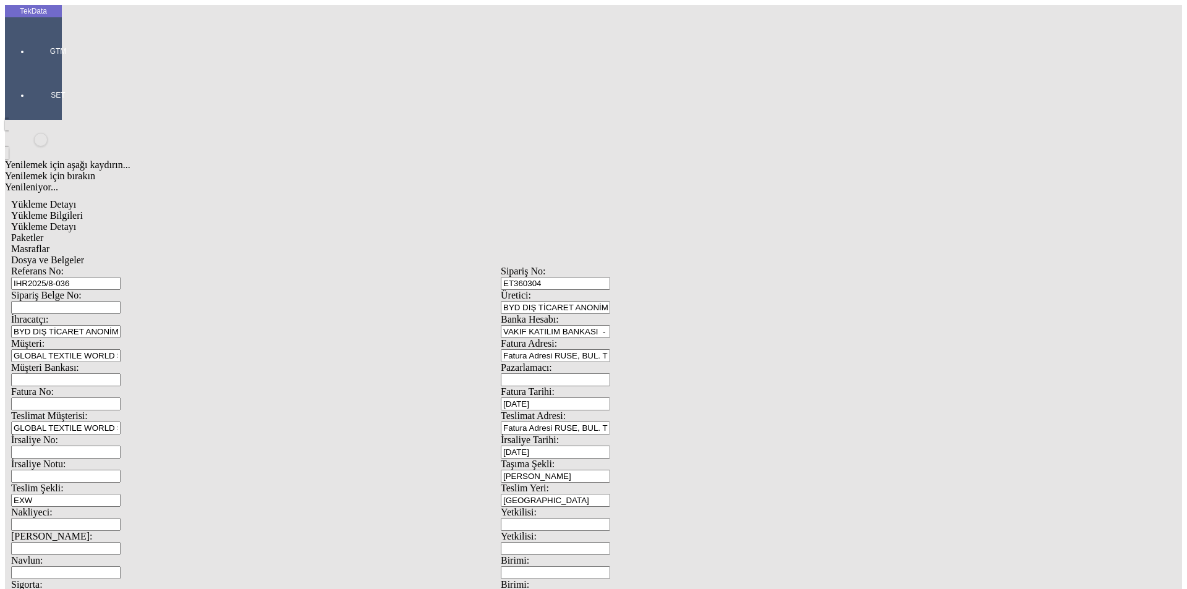
type input "1.85"
click at [719, 259] on div "Amerikan Doları" at bounding box center [919, 264] width 490 height 11
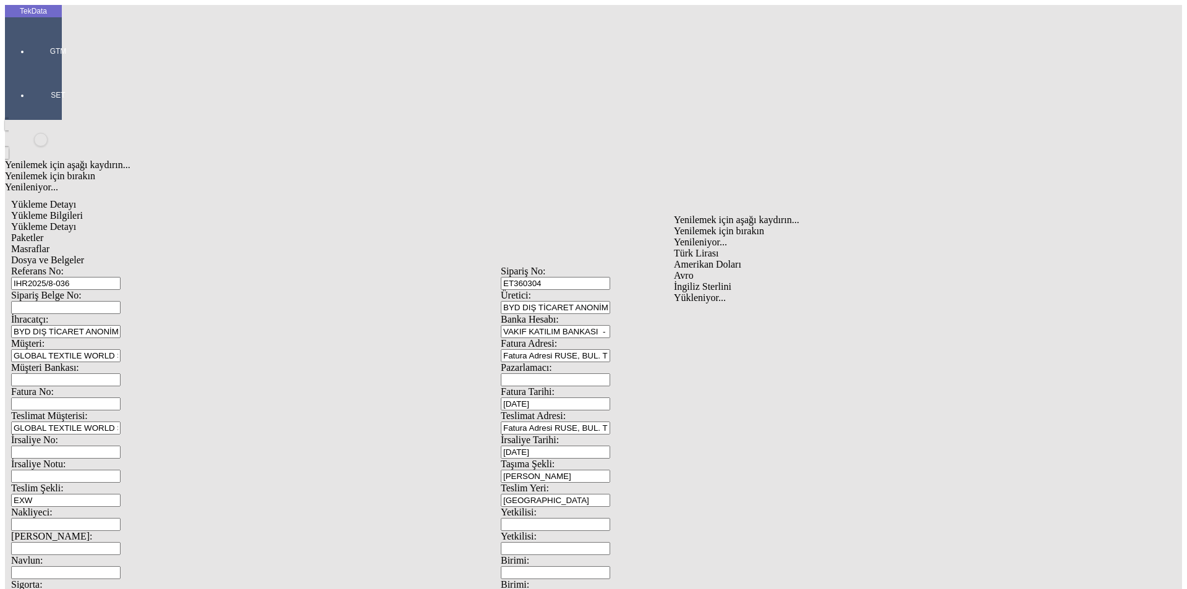
type input "Amerikan Doları"
type input "300"
type input "268"
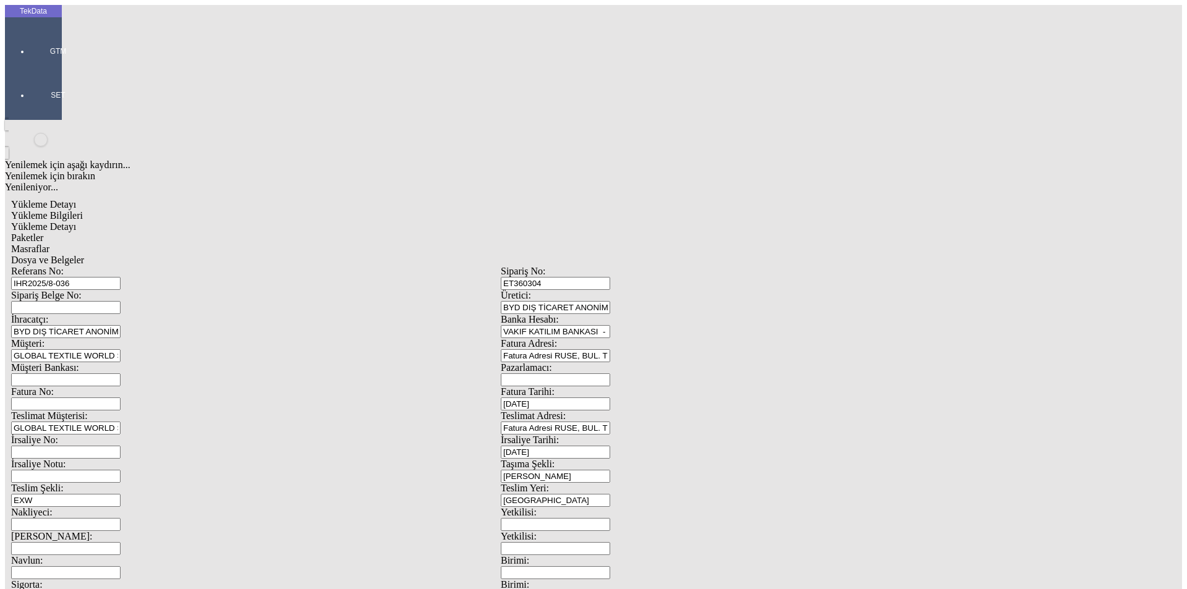
type input "271"
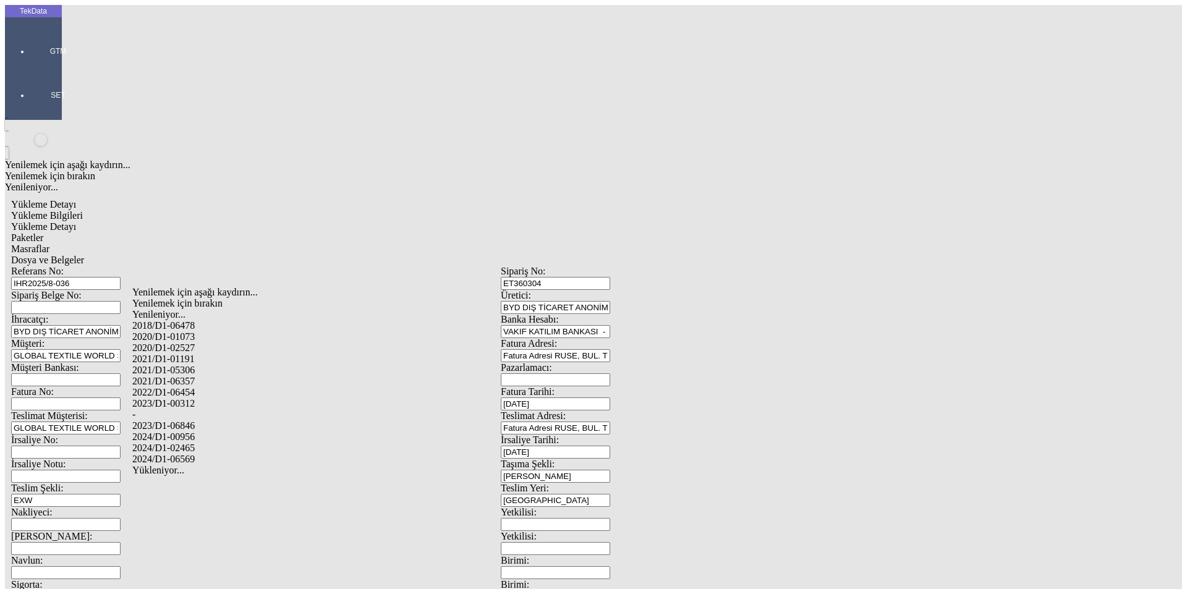
click at [219, 443] on div "2024/D1-02465" at bounding box center [372, 448] width 481 height 11
type input "2024/D1-02465"
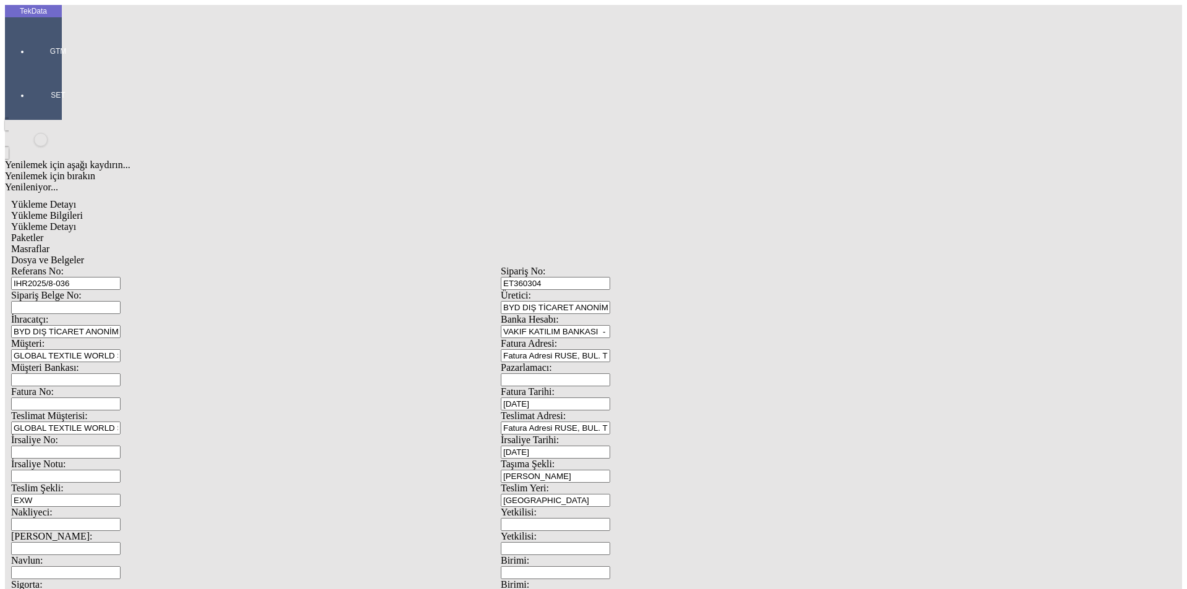
click at [264, 233] on div "Paketler" at bounding box center [501, 238] width 980 height 11
click at [167, 187] on div "Çuval" at bounding box center [367, 192] width 491 height 11
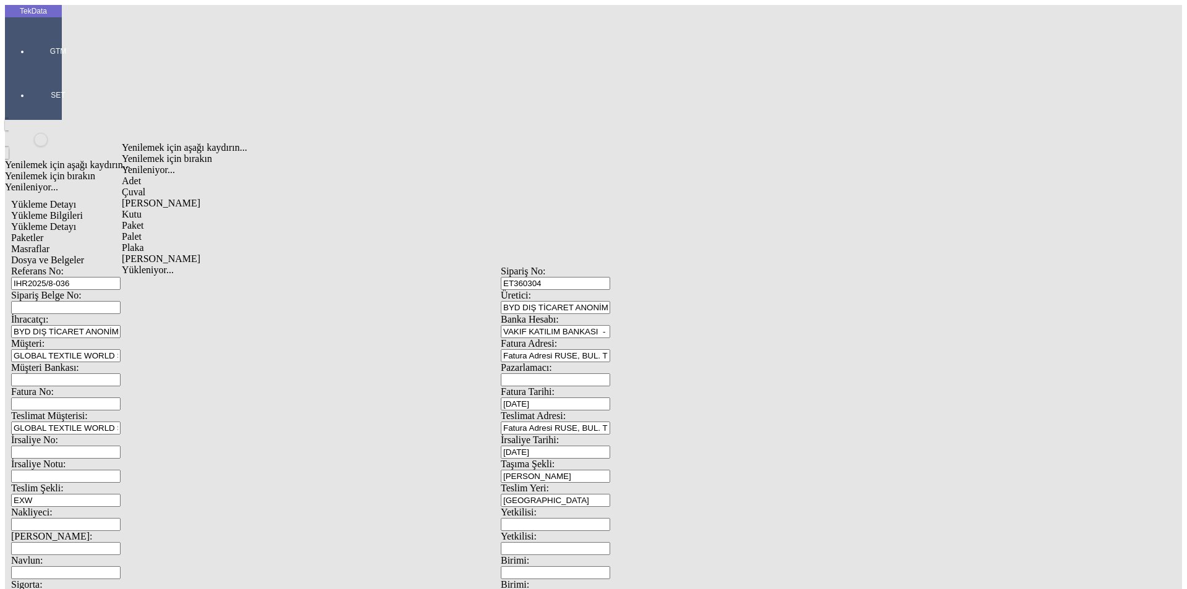
type input "Çuval"
type input "8"
type input "11"
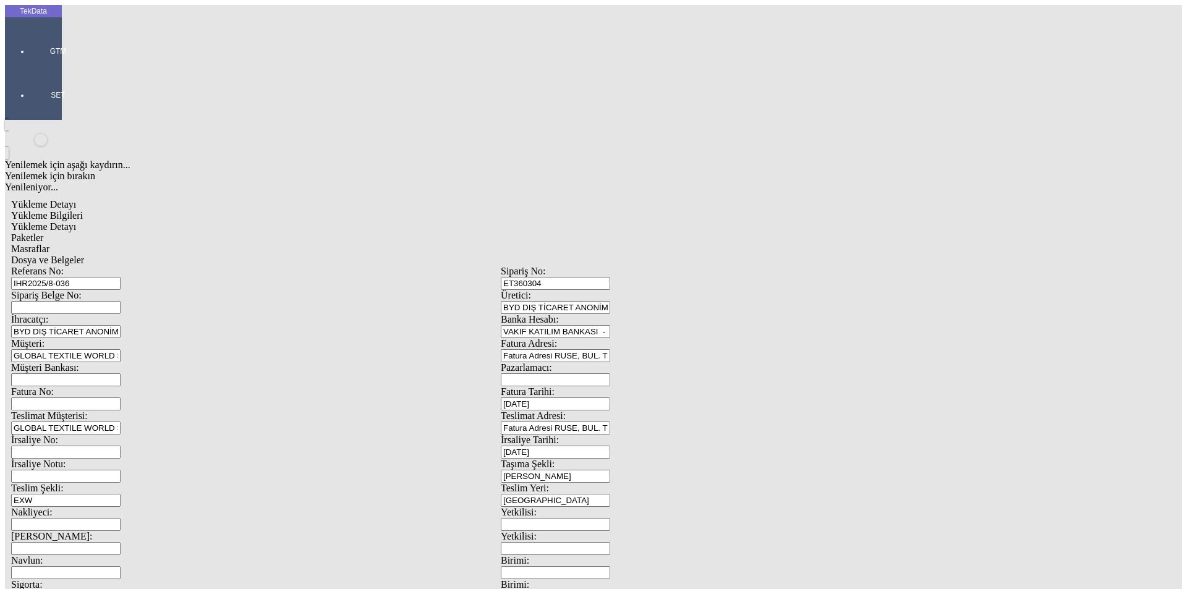
type input "80x80x30"
click at [393, 244] on div "Masraflar" at bounding box center [501, 249] width 980 height 11
click at [84, 255] on span "Dosya ve Belgeler" at bounding box center [47, 260] width 73 height 11
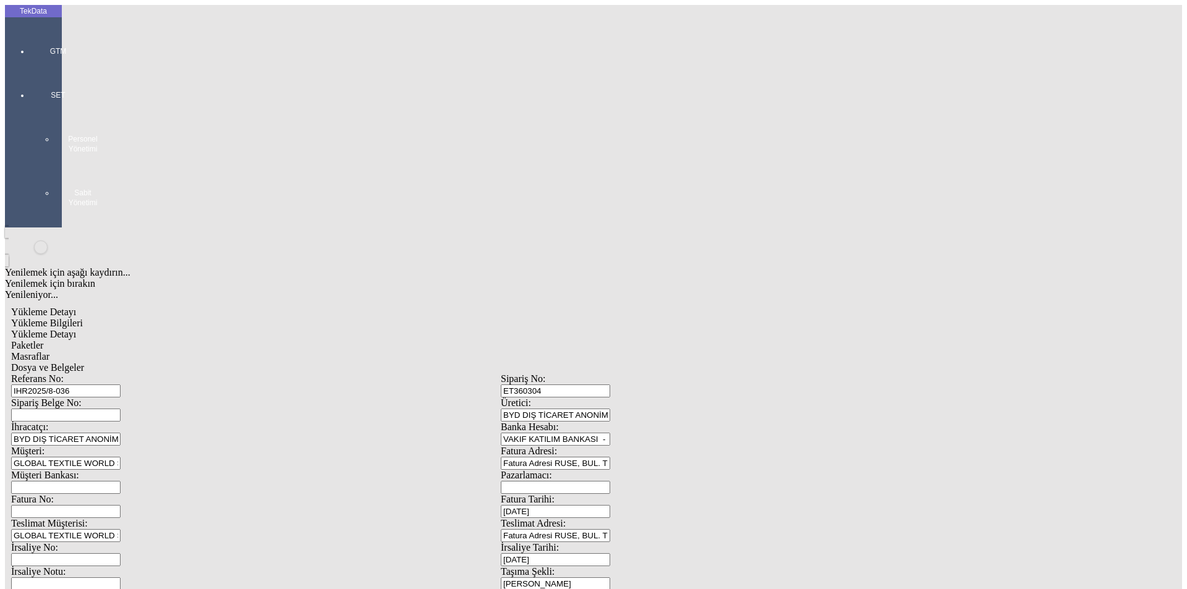
click at [84, 362] on span "Dosya ve Belgeler" at bounding box center [47, 367] width 73 height 11
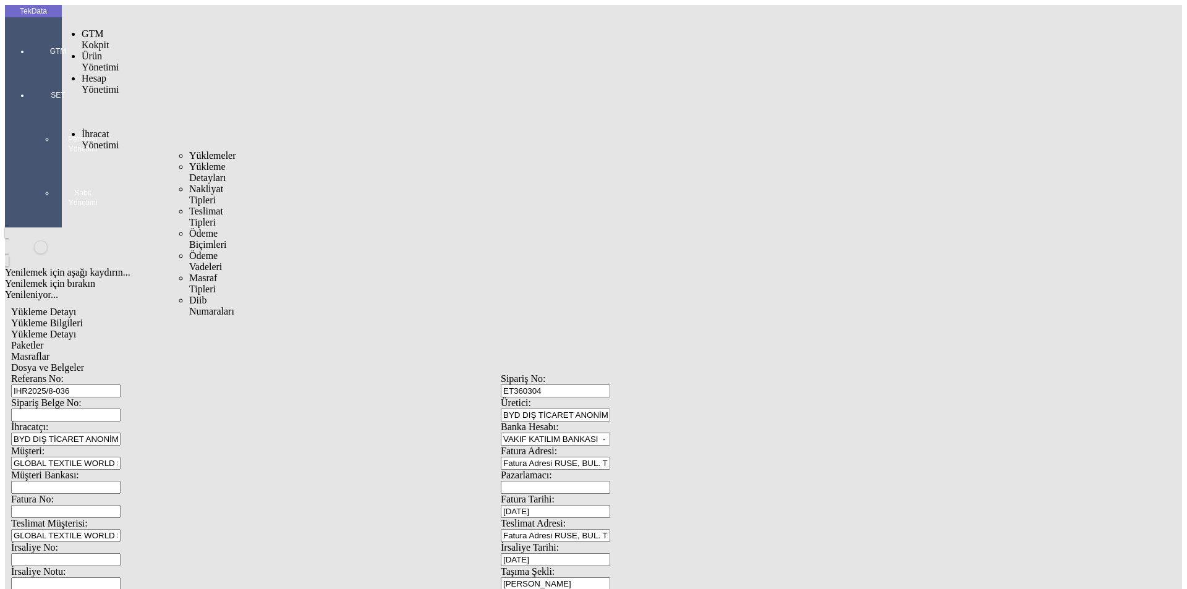
click at [189, 150] on span "Yüklemeler" at bounding box center [212, 155] width 47 height 11
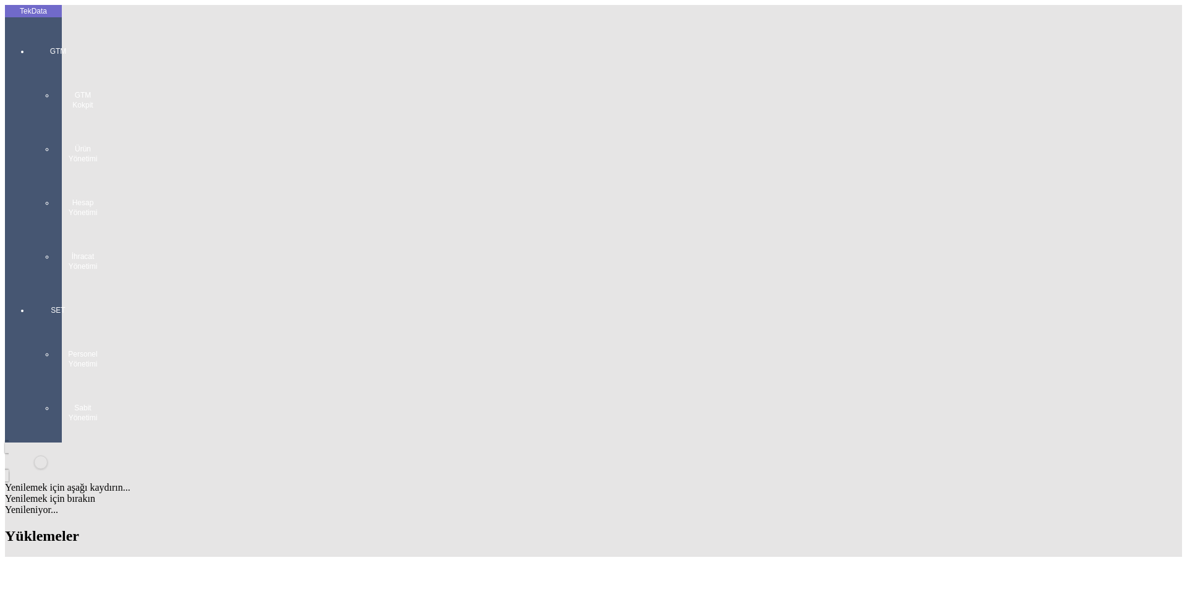
paste input "IHR2025/5-079, IHR2025/5-080"
type input "IHR2025/5-079, IHR2025/5-080"
paste input "ET360301"
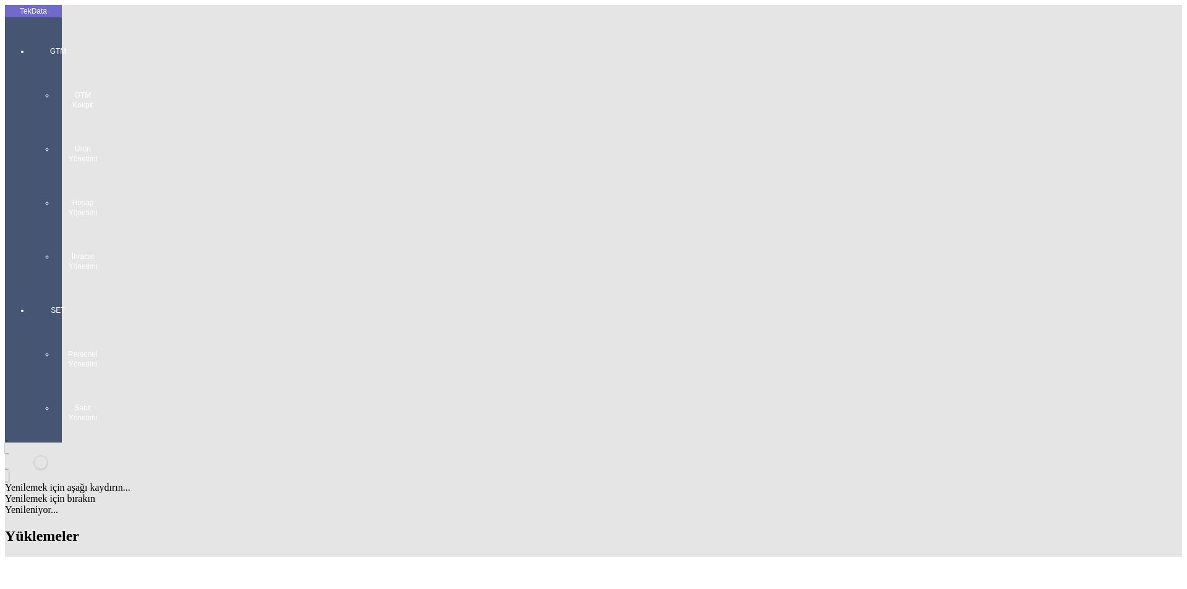
type input "ET360301"
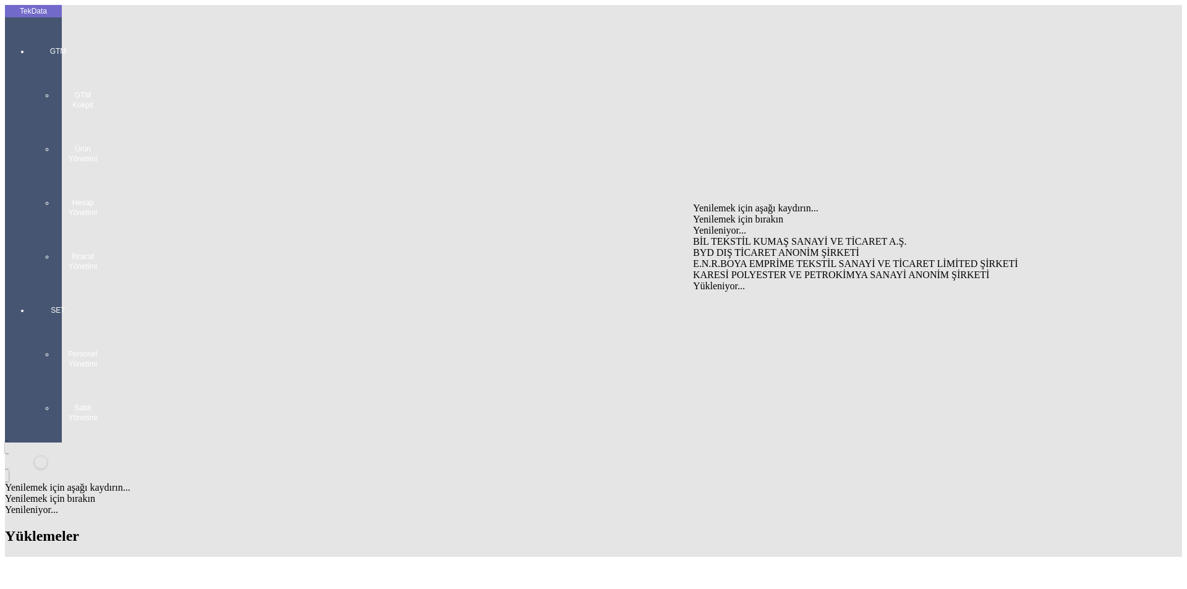
click at [742, 247] on div "BYD DIŞ TİCARET ANONİM ŞİRKETİ" at bounding box center [929, 252] width 473 height 11
type input "BYD DIŞ TİCARET ANONİM ŞİRKETİ"
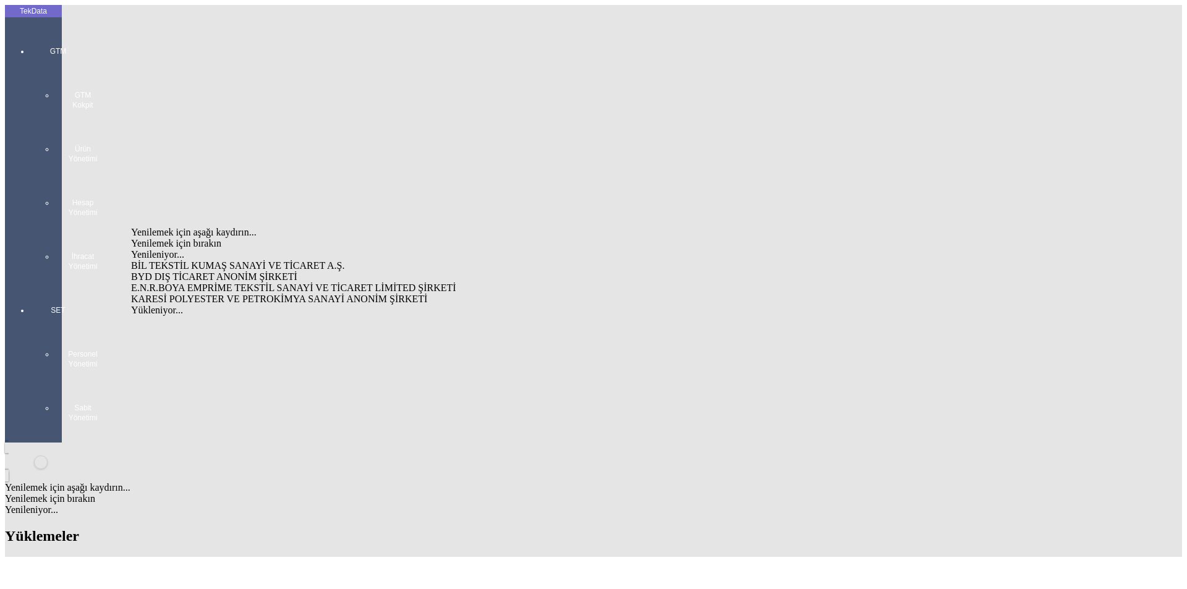
click at [375, 272] on div "BYD DIŞ TİCARET ANONİM ŞİRKETİ" at bounding box center [369, 277] width 477 height 11
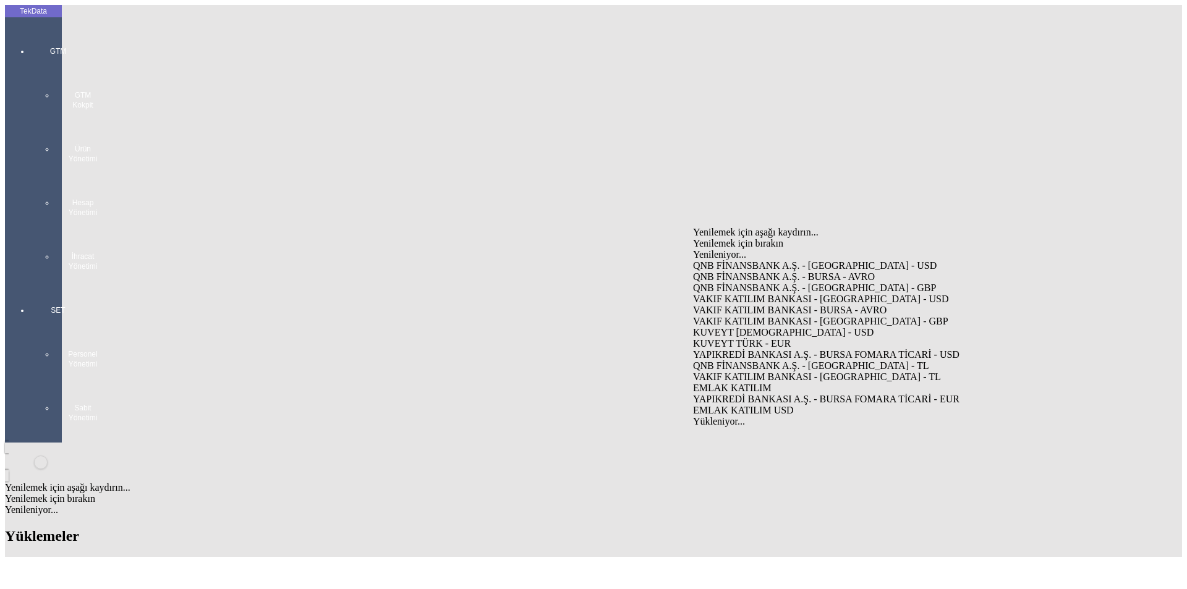
click at [753, 294] on div "VAKIF KATILIM BANKASI - [GEOGRAPHIC_DATA] - USD" at bounding box center [929, 299] width 473 height 11
type input "VAKIF KATILIM BANKASI - [GEOGRAPHIC_DATA] - USD"
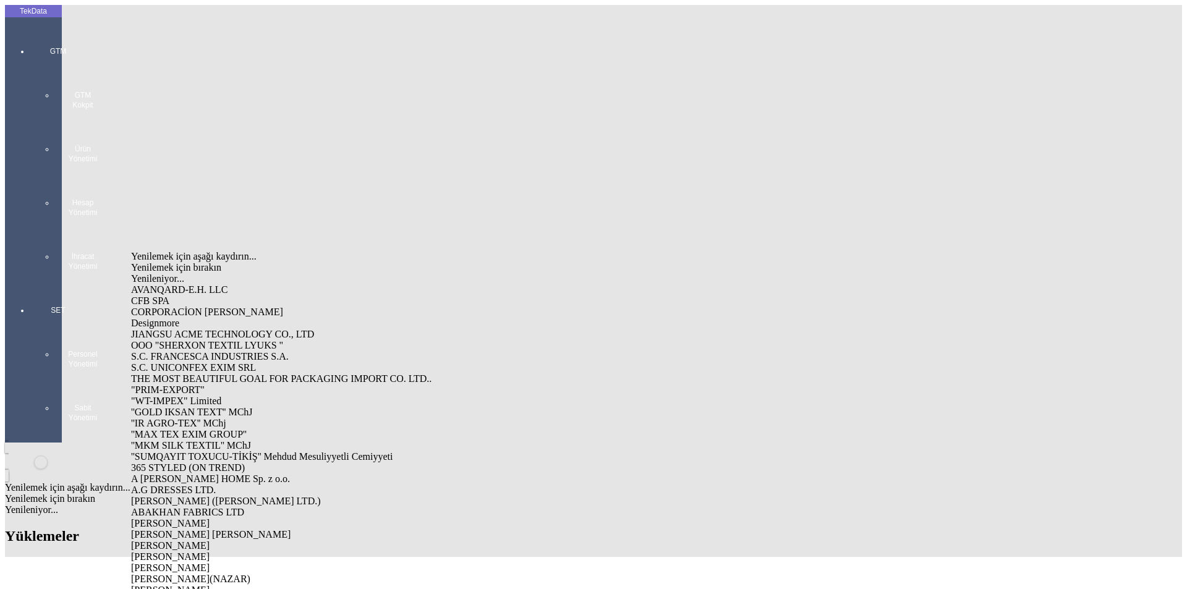
type input "aks"
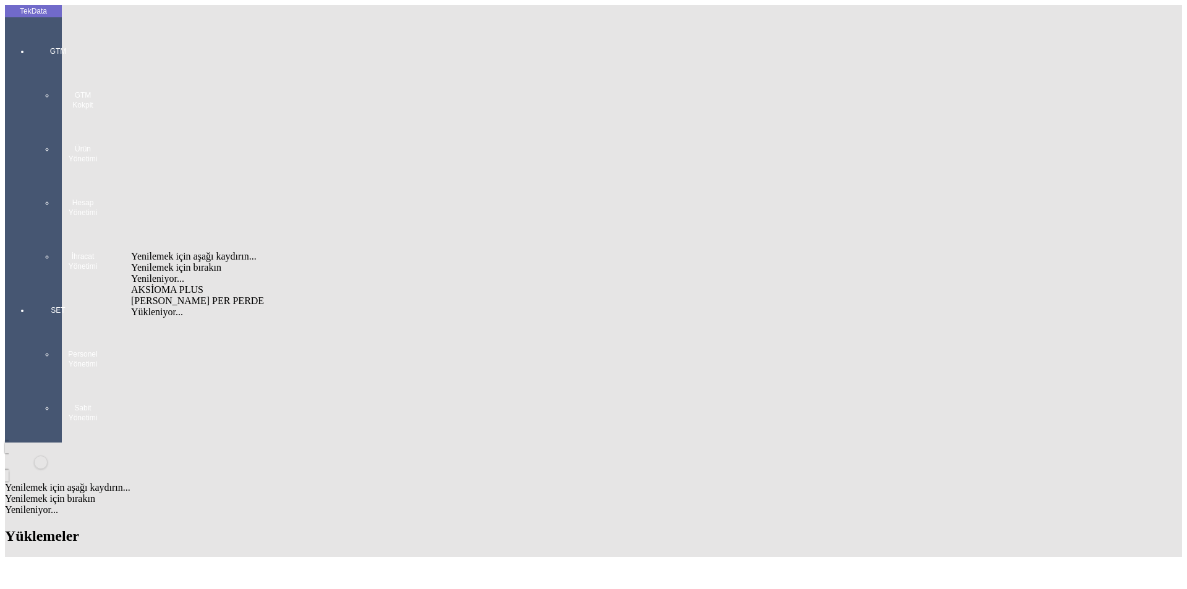
click at [272, 284] on div "AKSİOMA PLUS" at bounding box center [369, 289] width 477 height 11
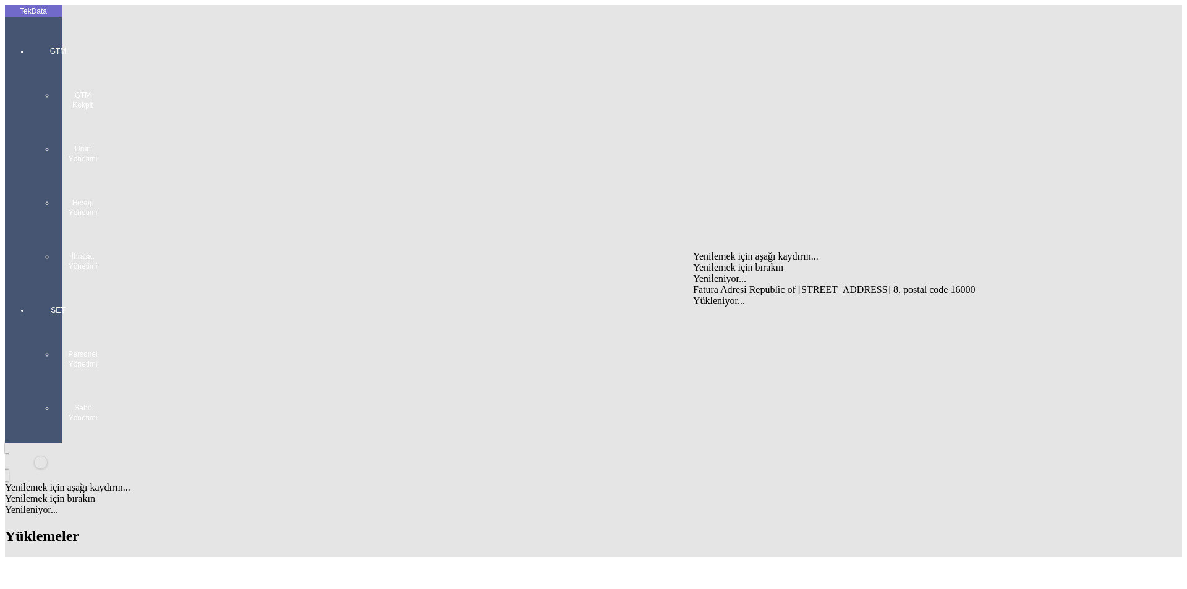
click at [746, 284] on div "Fatura Adresi Republic of [STREET_ADDRESS] 8, postal code 16000" at bounding box center [929, 289] width 473 height 11
type input "Fatura Adresi Republic of [STREET_ADDRESS] 8, postal code 16000"
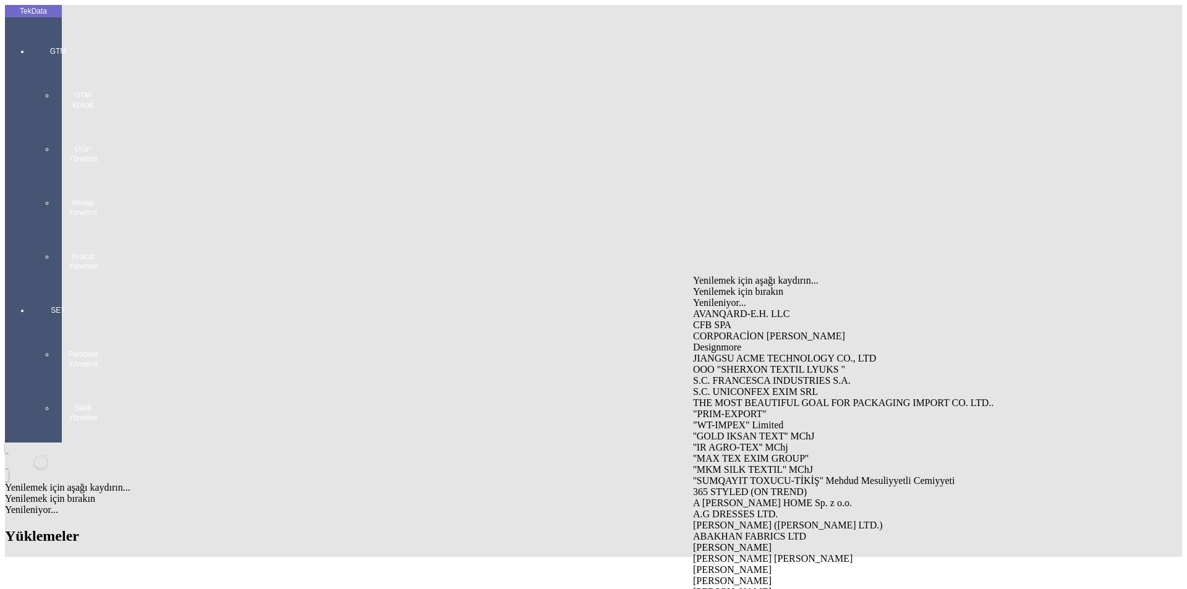
type input "aks"
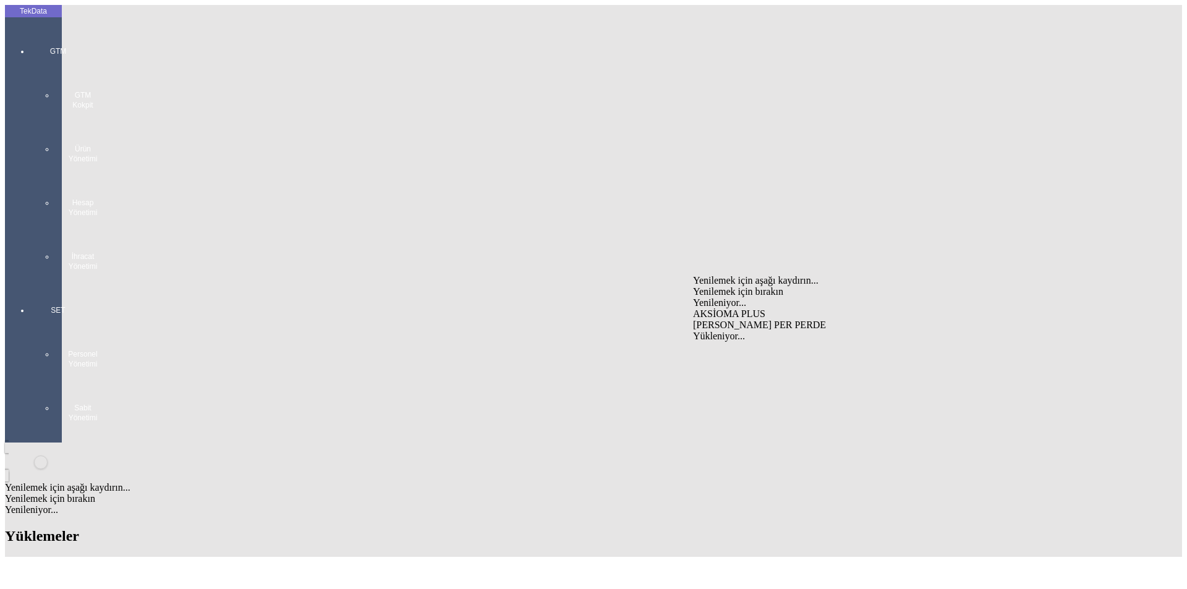
click at [725, 309] on div "AKSİOMA PLUS" at bounding box center [929, 314] width 473 height 11
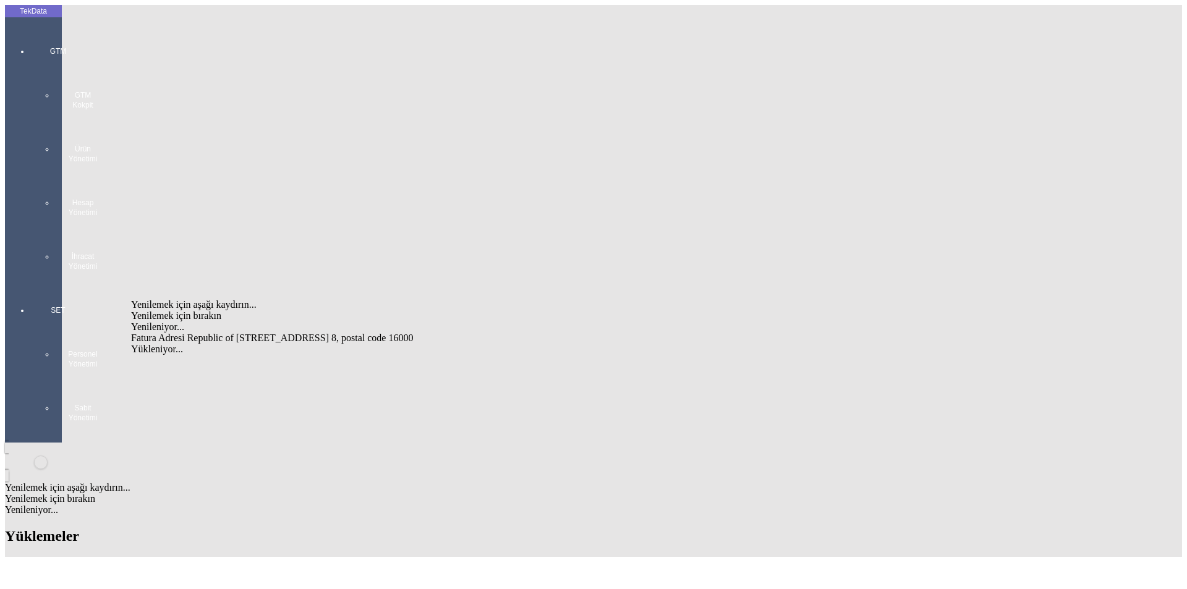
click at [464, 333] on div "Fatura Adresi Republic of [STREET_ADDRESS] 8, postal code 16000" at bounding box center [369, 338] width 477 height 11
type input "Fatura Adresi Republic of [STREET_ADDRESS] 8, postal code 16000"
click at [186, 366] on div "[PERSON_NAME]" at bounding box center [369, 371] width 477 height 11
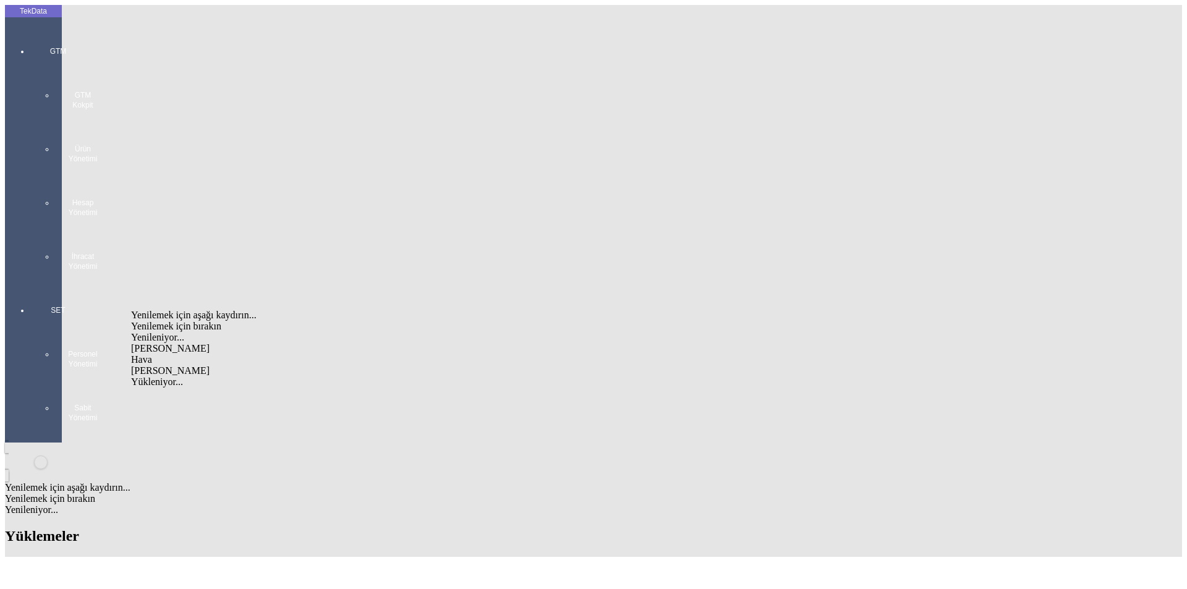
type input "[PERSON_NAME]"
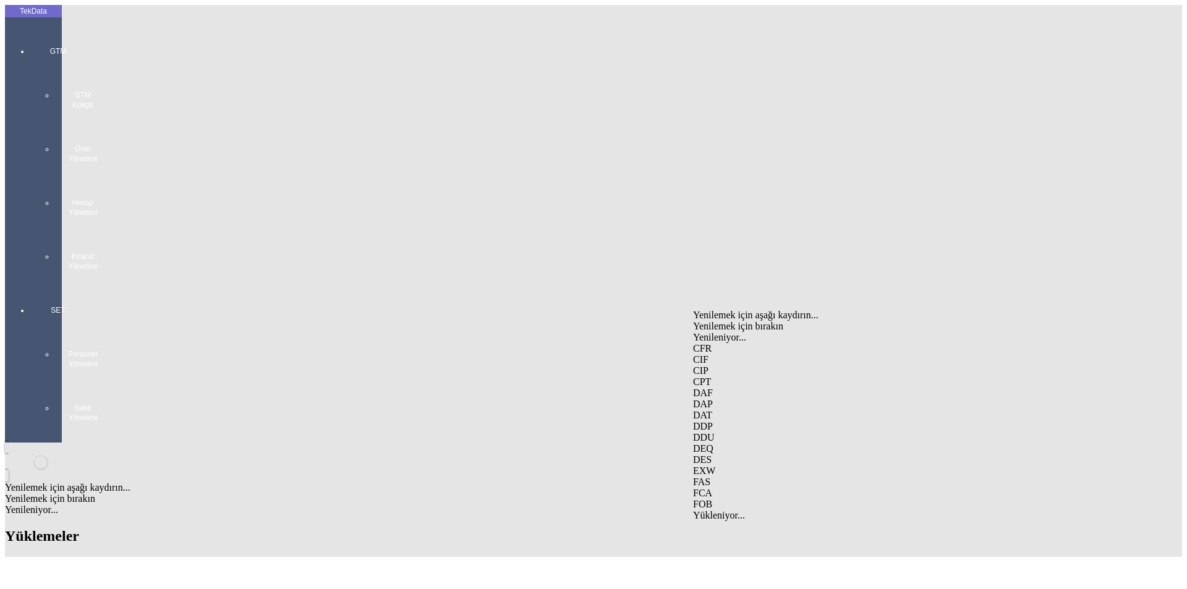
click at [732, 466] on div "EXW" at bounding box center [929, 471] width 473 height 11
type input "EXW"
type input "[GEOGRAPHIC_DATA]"
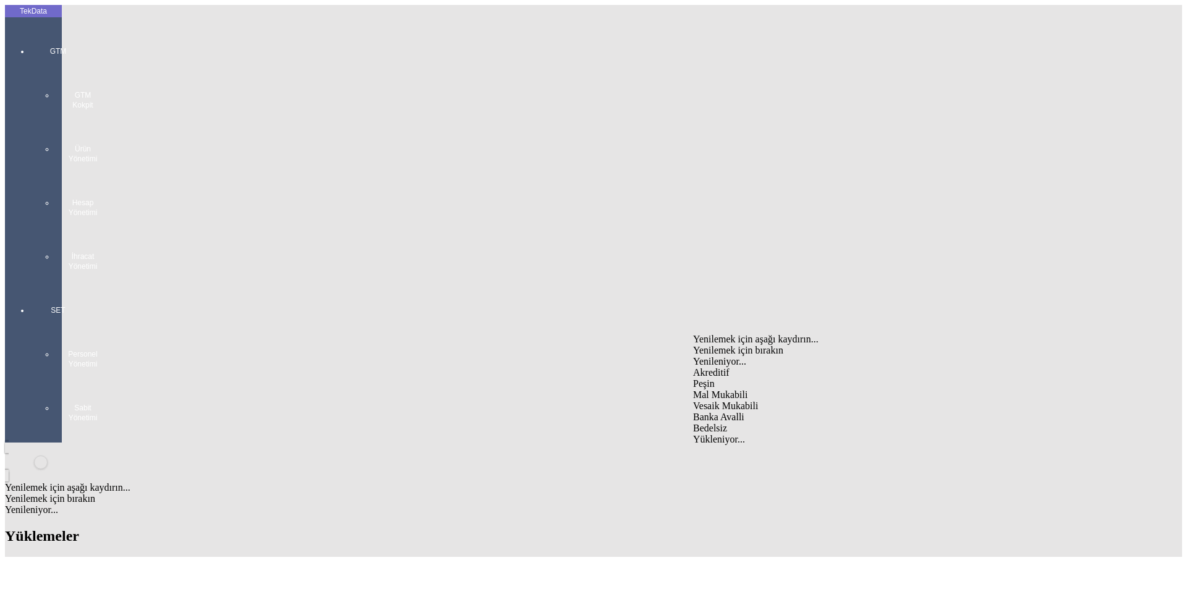
click at [742, 390] on div "Mal Mukabili" at bounding box center [929, 395] width 473 height 11
type input "Mal Mukabili"
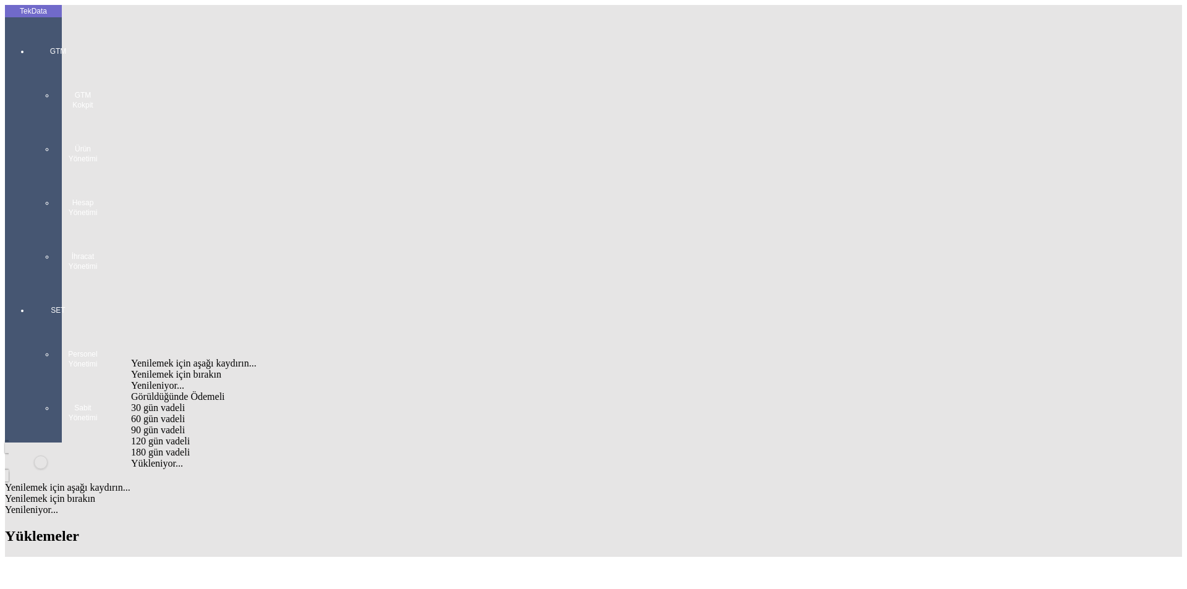
click at [328, 391] on div "Görüldüğünde Ödemeli" at bounding box center [369, 396] width 477 height 11
type input "Görüldüğünde Ödemeli"
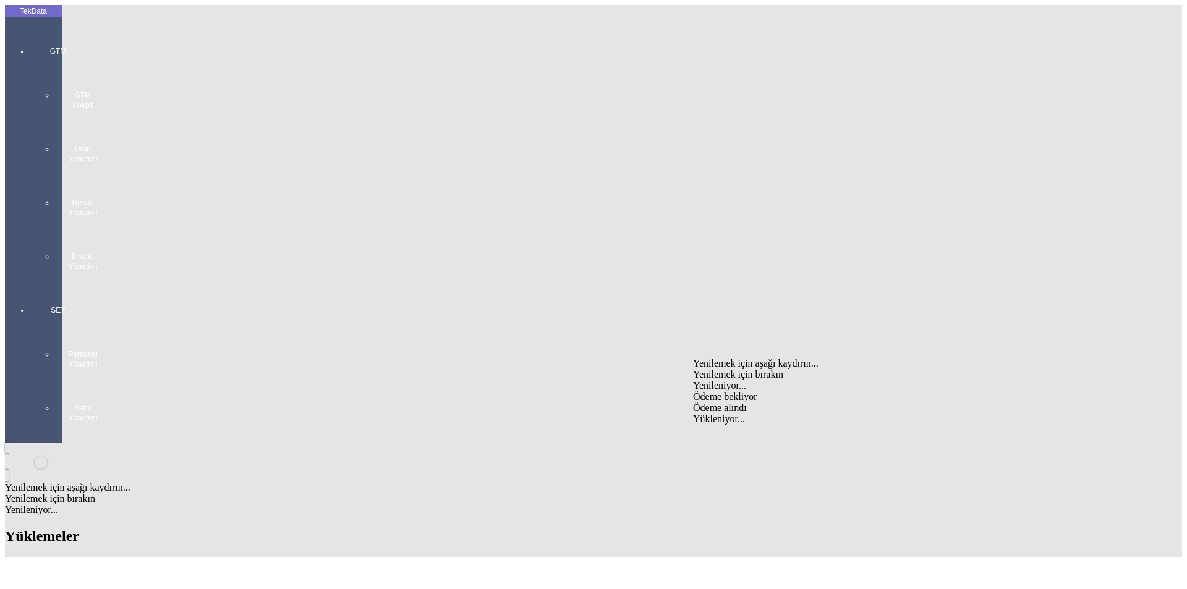
click at [748, 391] on div "Ödeme bekliyor" at bounding box center [929, 396] width 473 height 11
type input "Ödeme bekliyor"
type input "280"
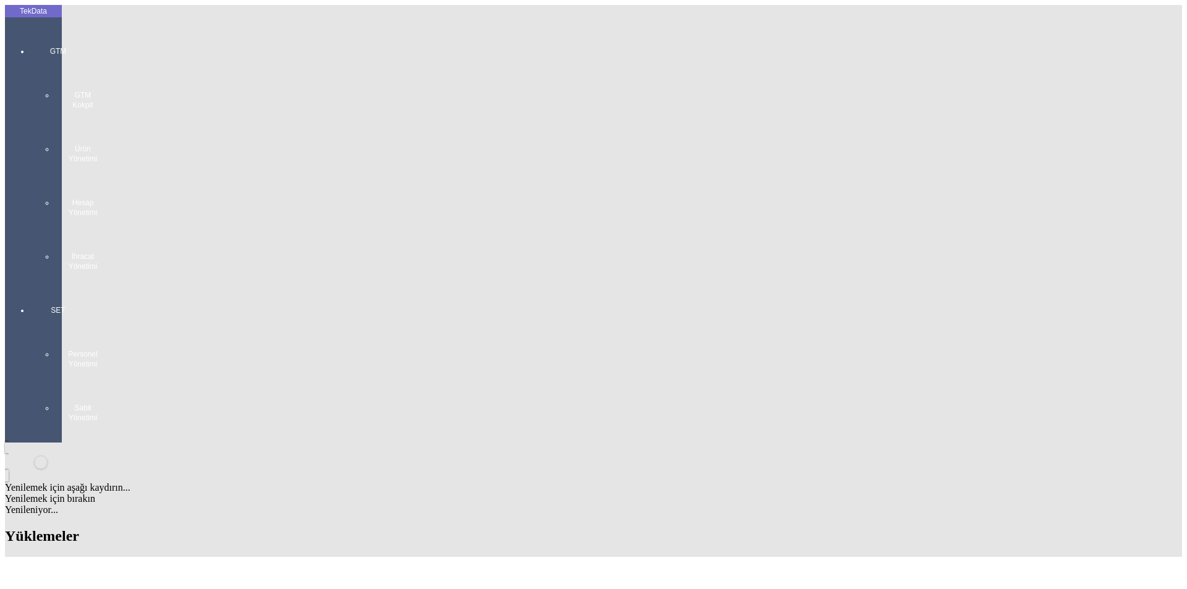
type input "282.8"
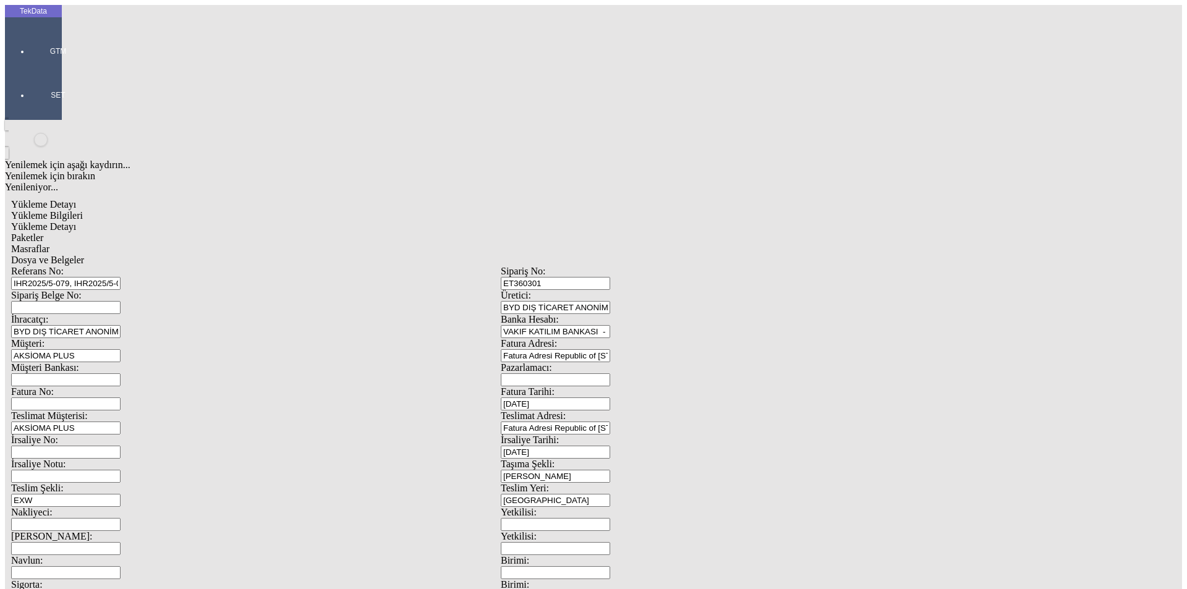
click at [76, 221] on span "Yükleme Detayı" at bounding box center [43, 226] width 65 height 11
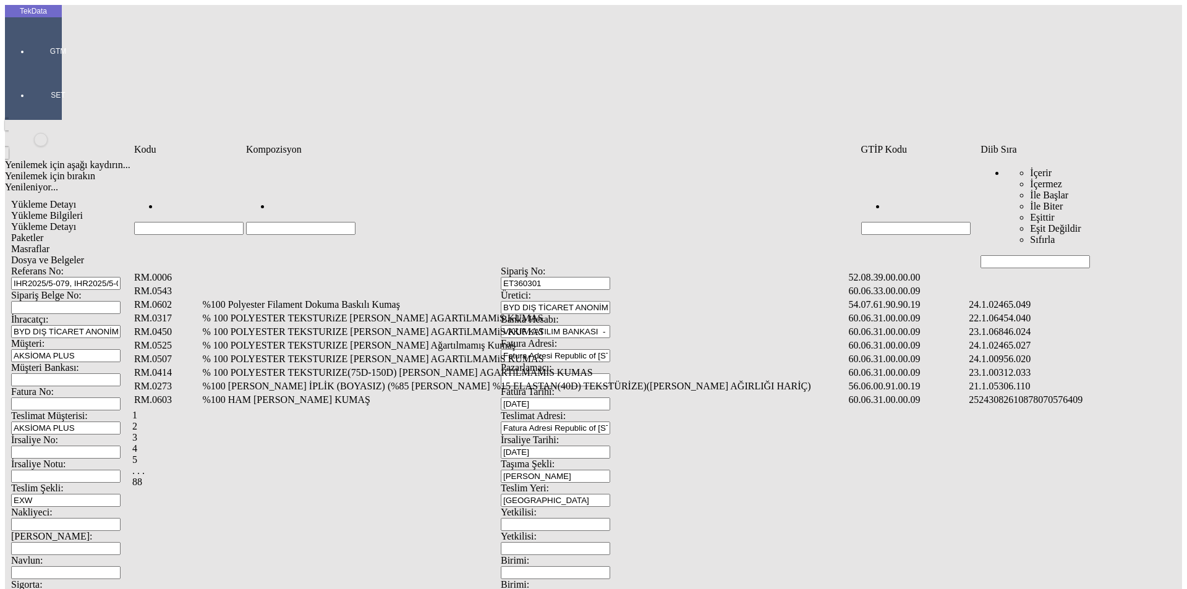
click at [1000, 255] on input "Hücreyi Filtrele" at bounding box center [1035, 261] width 109 height 13
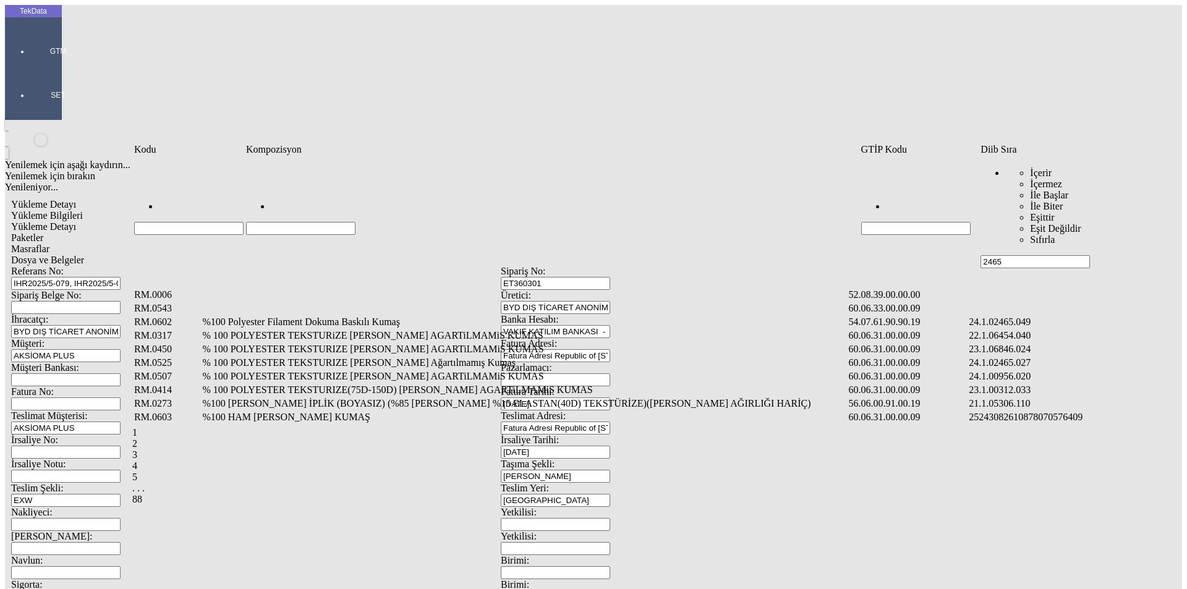
type input "2465"
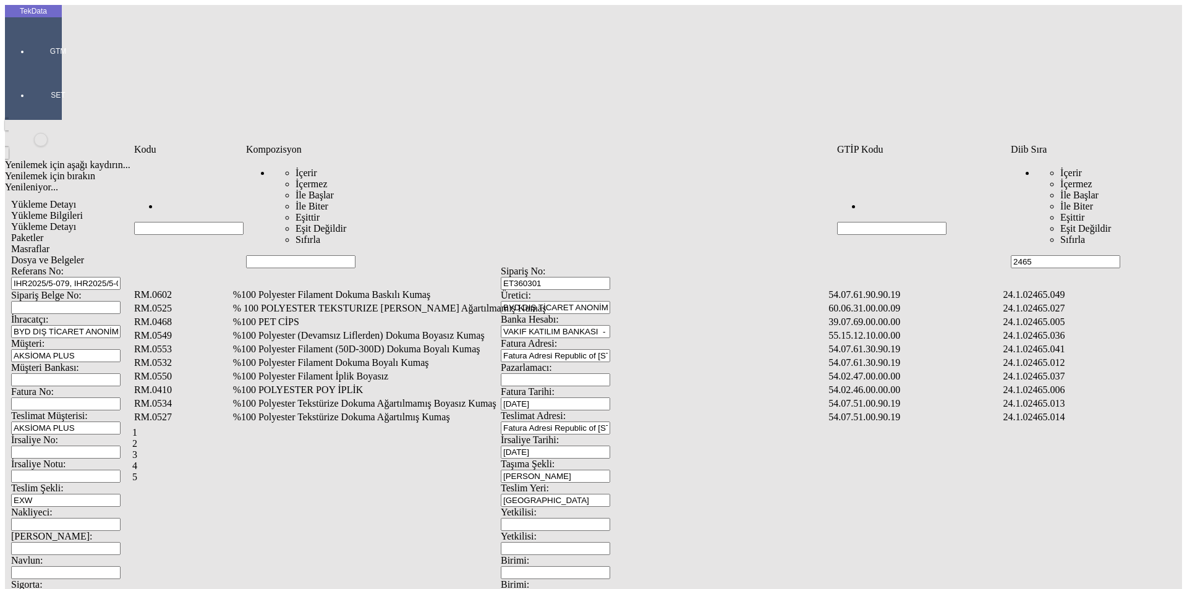
click at [268, 255] on input "Hücreyi Filtrele" at bounding box center [300, 261] width 109 height 13
type input "%1"
type input "%100 POLYESTER TE"
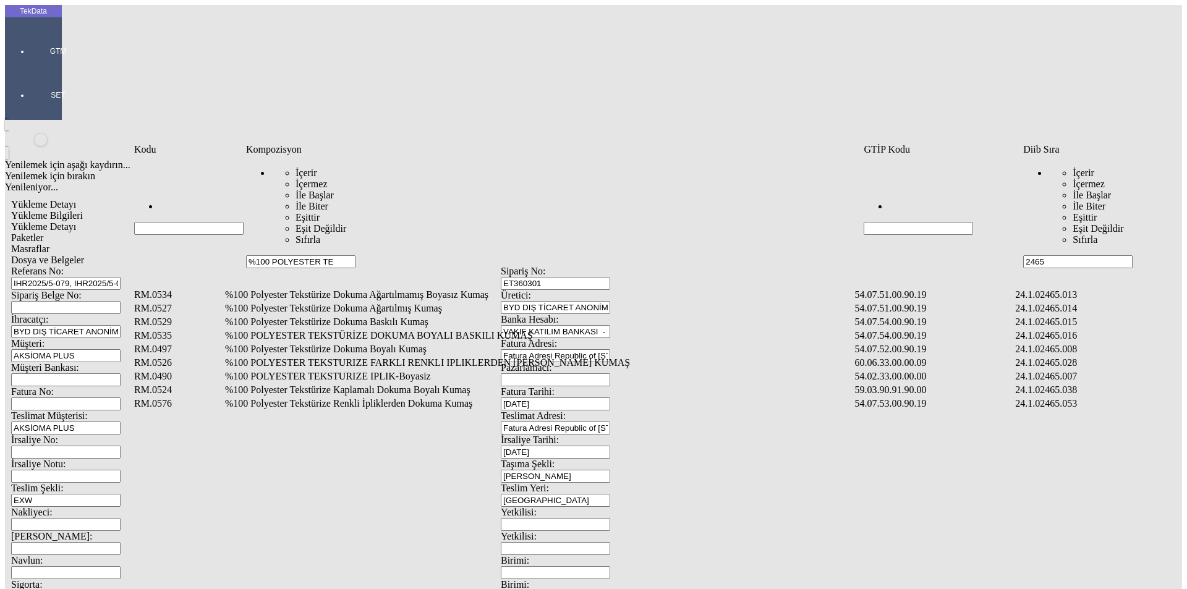
click at [293, 343] on td "%100 Polyester Tekstürize Dokuma Boyalı Kumaş" at bounding box center [539, 349] width 629 height 12
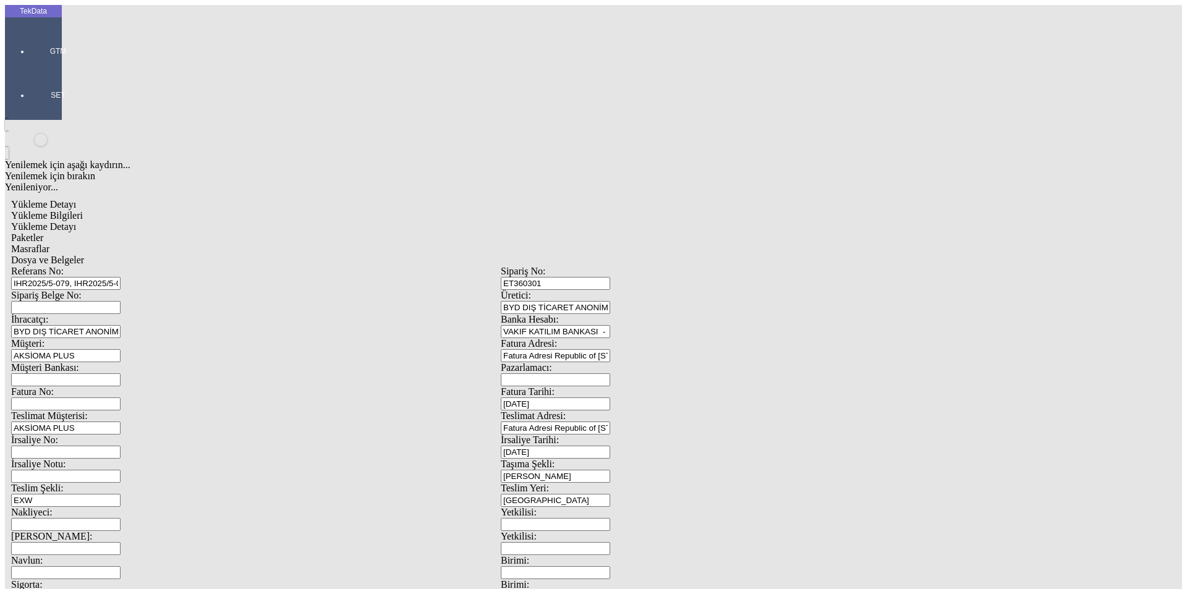
type input "404.5"
click at [733, 224] on div "Metre" at bounding box center [919, 229] width 490 height 11
type input "Metre"
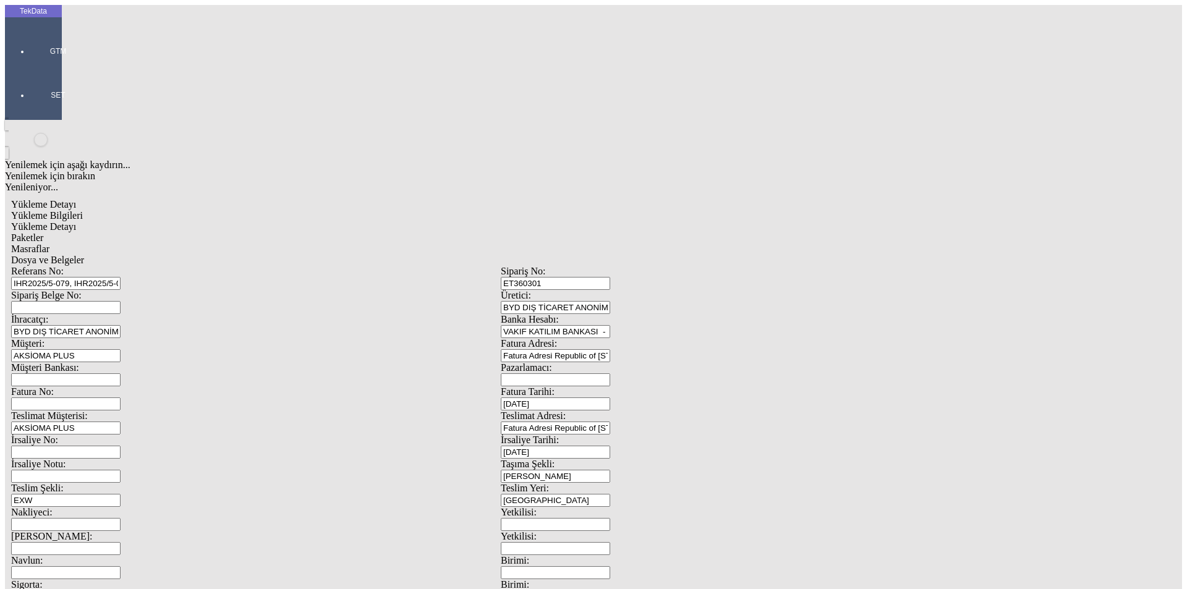
type input "2.5"
click at [709, 259] on div "Amerikan Doları" at bounding box center [919, 264] width 490 height 11
type input "Amerikan Doları"
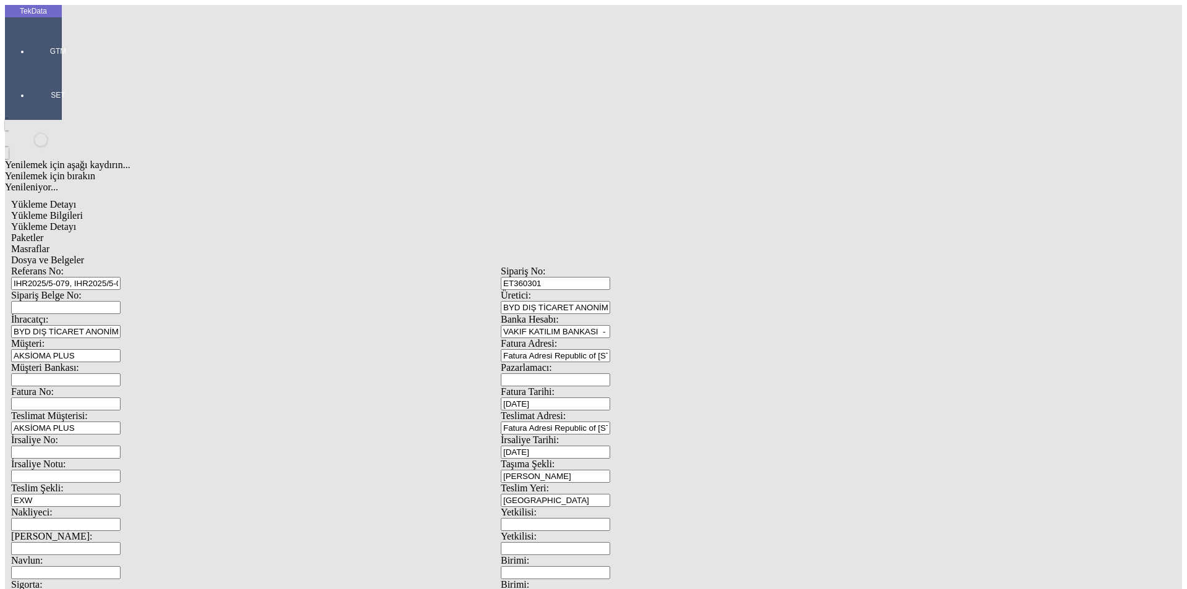
type input "300"
type input "280"
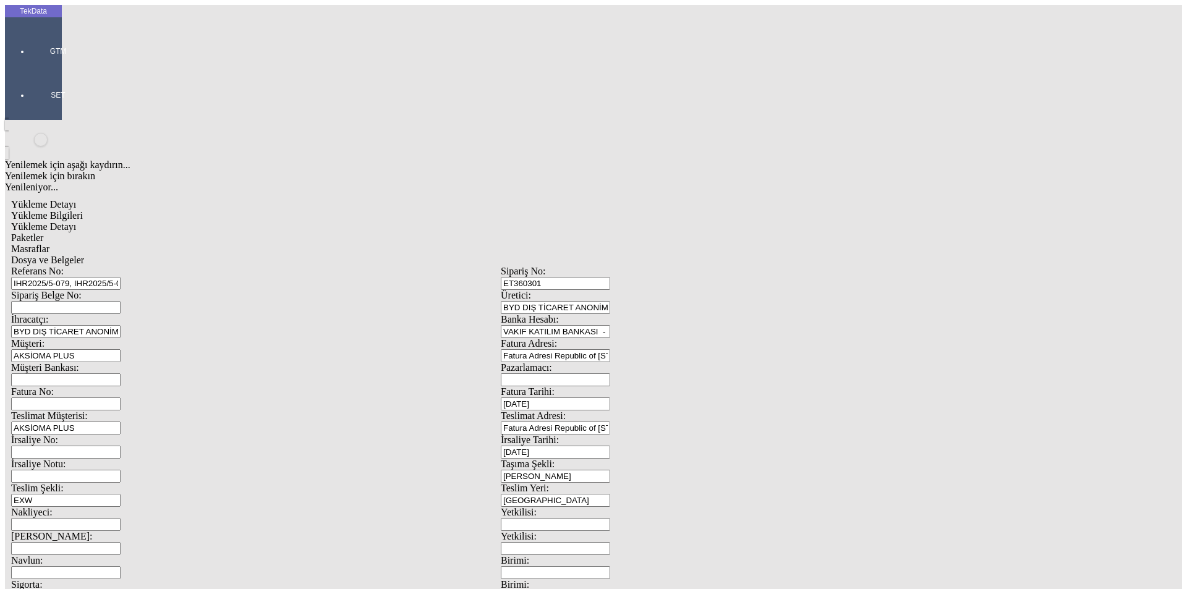
type input "282.8"
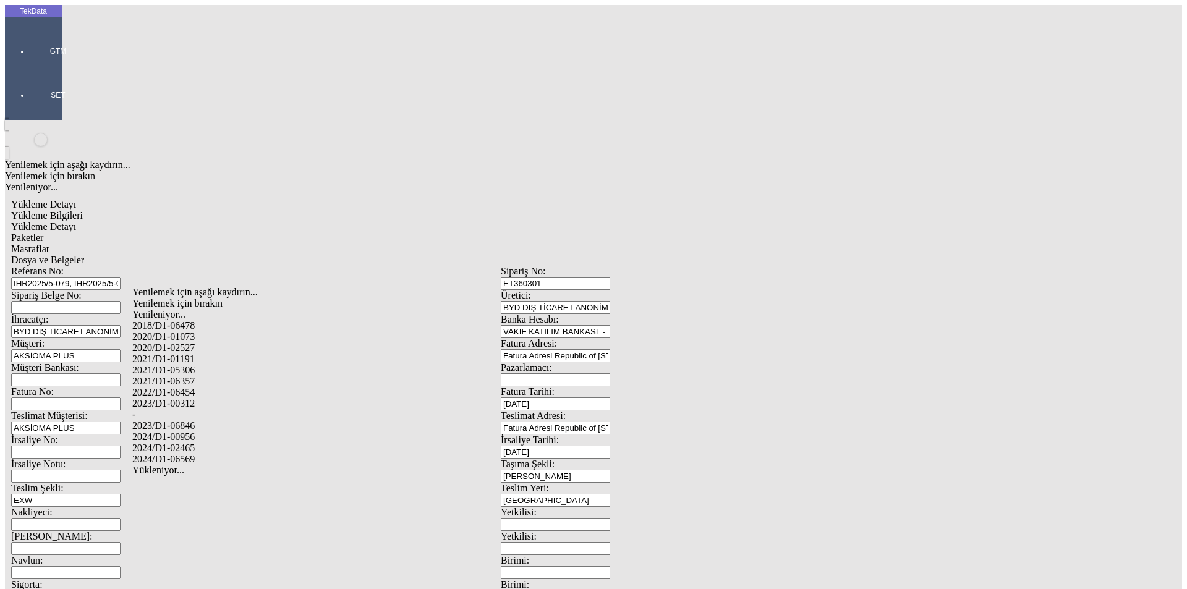
click at [200, 443] on div "2024/D1-02465" at bounding box center [372, 448] width 481 height 11
type input "2024/D1-02465"
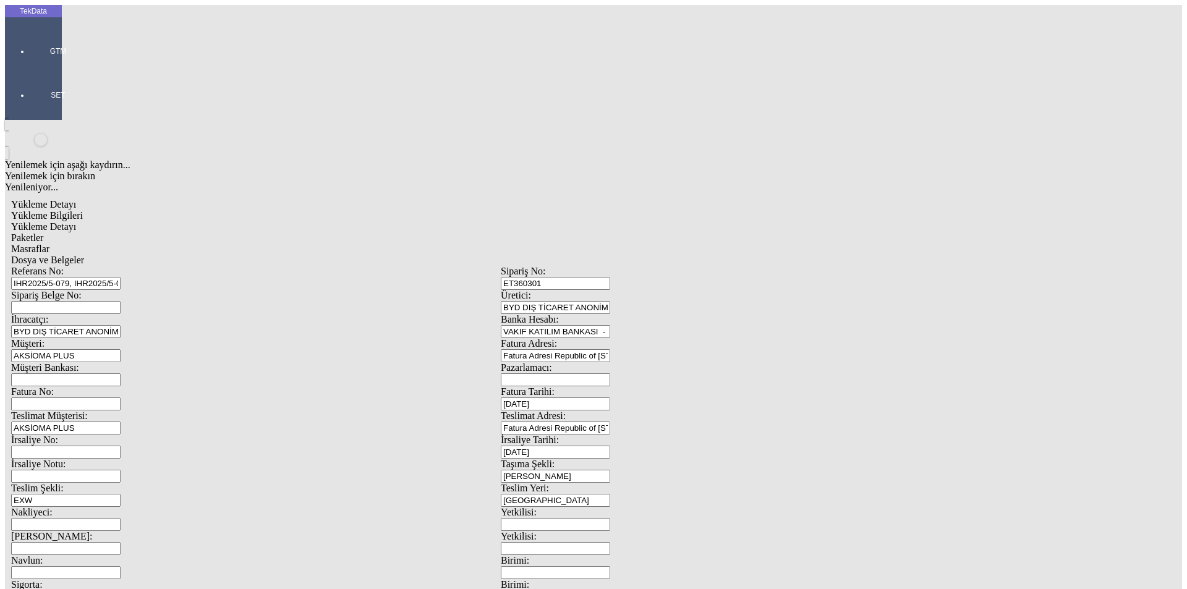
click at [43, 233] on span "Paketler" at bounding box center [27, 238] width 32 height 11
click at [165, 187] on div "Çuval" at bounding box center [367, 192] width 491 height 11
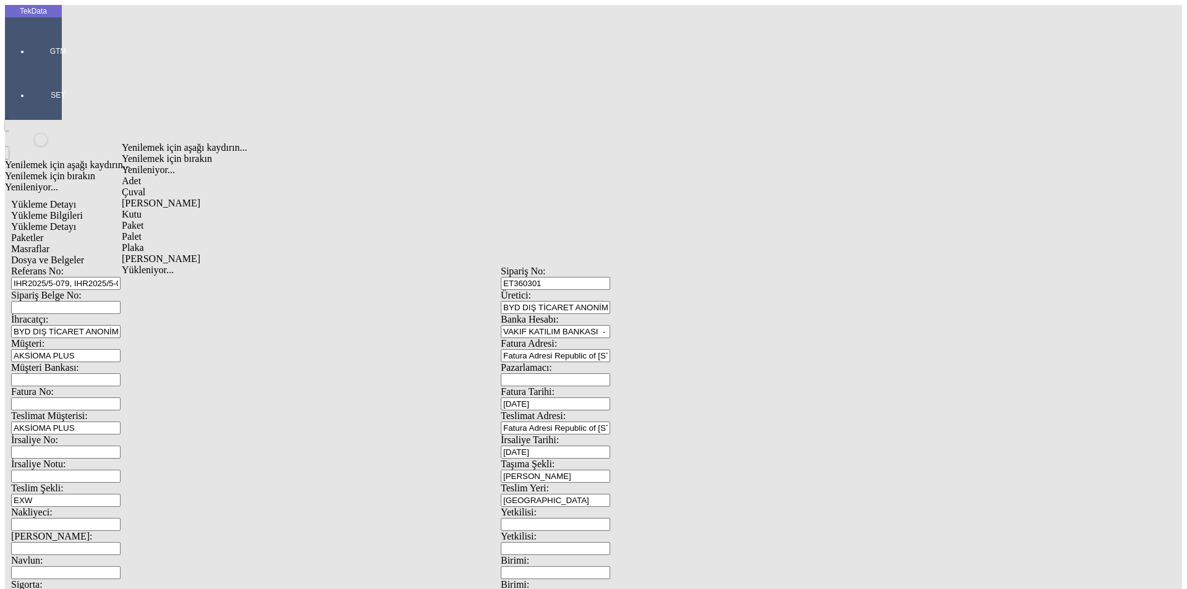
type input "Çuval"
type input "5"
type input "150x60x30"
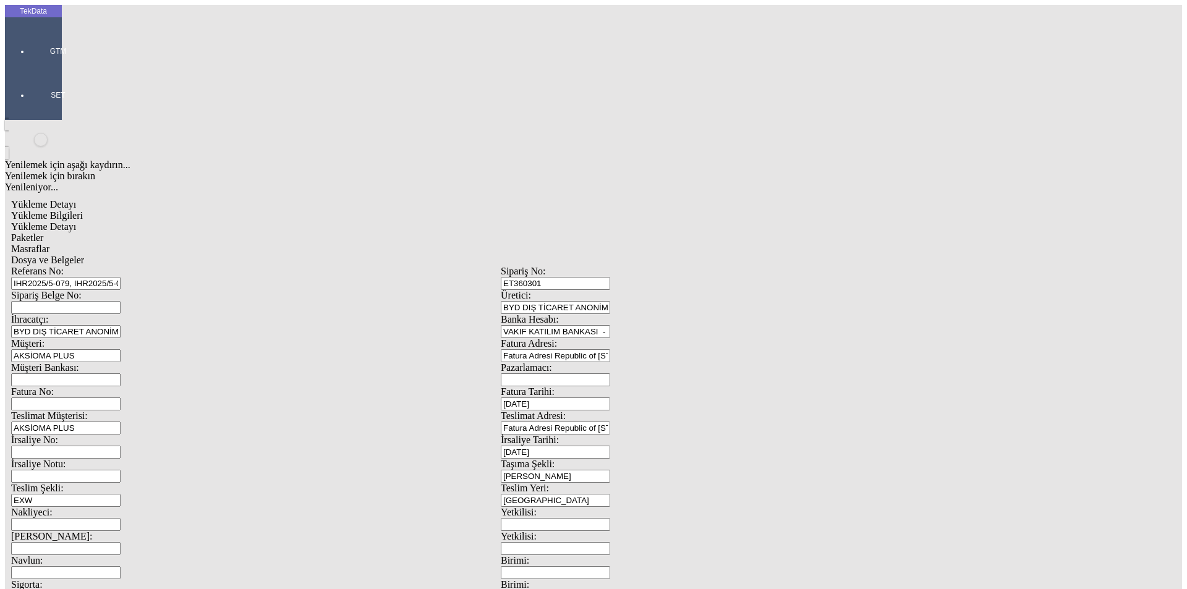
click at [49, 244] on span "Masraflar" at bounding box center [30, 249] width 38 height 11
click at [84, 255] on span "Dosya ve Belgeler" at bounding box center [47, 260] width 73 height 11
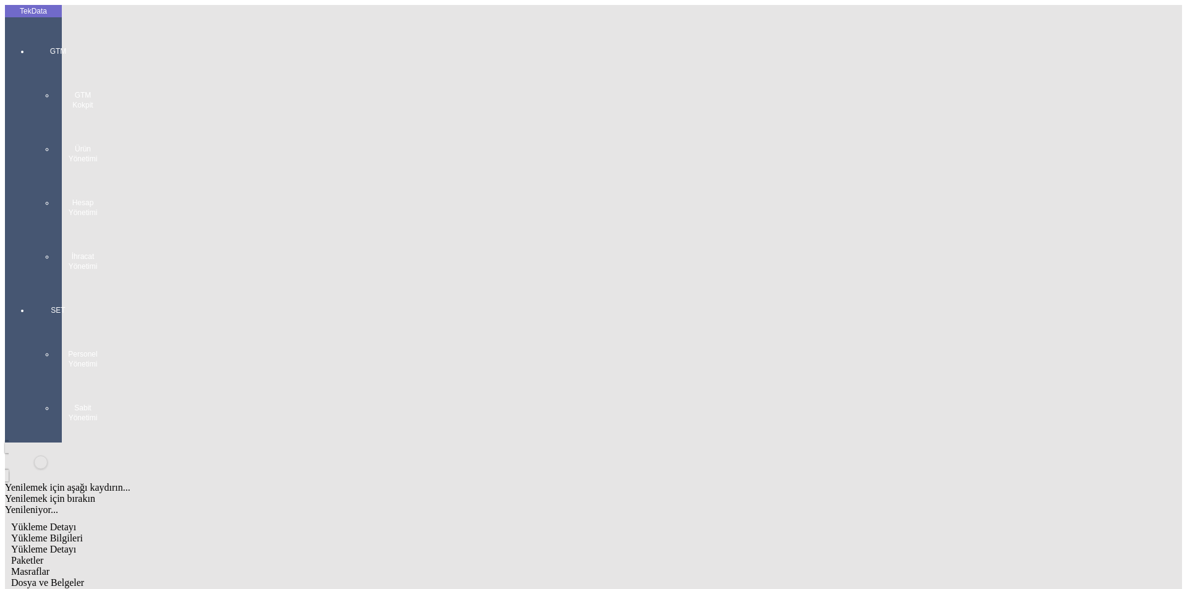
click at [83, 533] on span "Yükleme Bilgileri" at bounding box center [47, 538] width 72 height 11
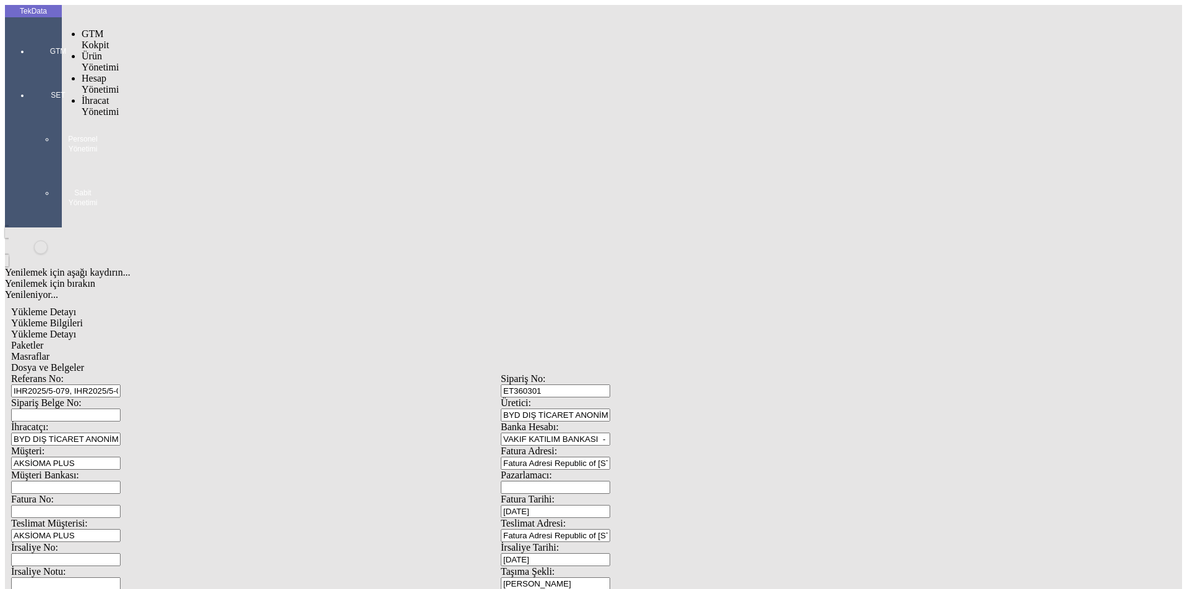
click at [40, 69] on div at bounding box center [58, 69] width 57 height 0
click at [41, 69] on div at bounding box center [58, 69] width 57 height 0
click at [189, 150] on span "Yüklemeler" at bounding box center [212, 155] width 47 height 11
